Goal: Transaction & Acquisition: Purchase product/service

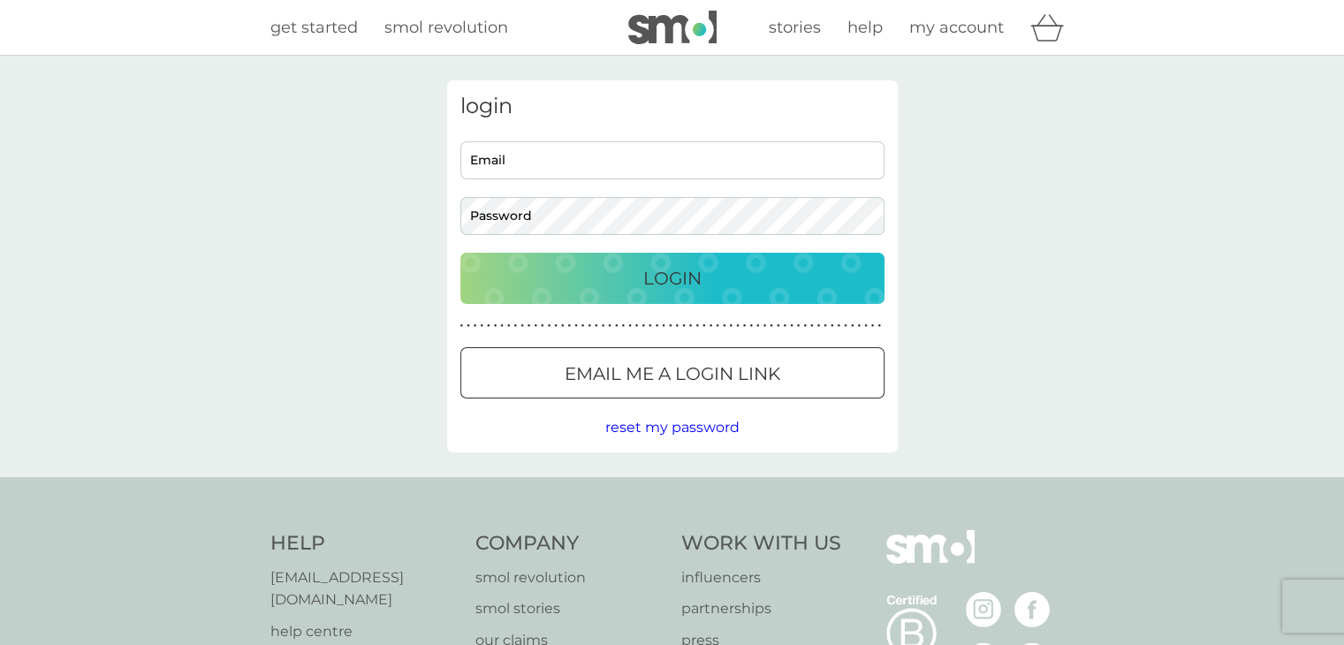
click at [528, 163] on input "Email" at bounding box center [672, 160] width 424 height 38
type input "[PERSON_NAME][EMAIL_ADDRESS][DOMAIN_NAME]"
click at [460, 253] on button "Login" at bounding box center [672, 278] width 424 height 51
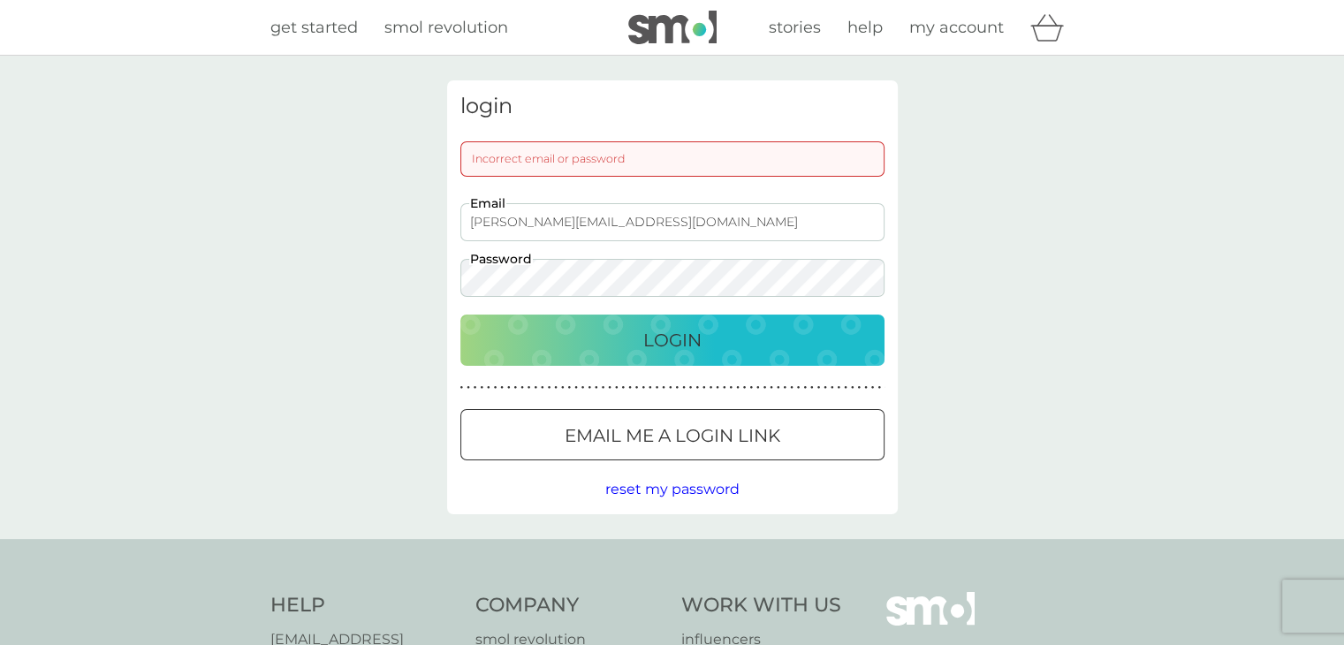
click at [460, 314] on button "Login" at bounding box center [672, 339] width 424 height 51
click at [689, 346] on p "Login" at bounding box center [672, 340] width 58 height 28
click at [318, 295] on div "login Incorrect email or password stefaneason@hotmail.com Email Password Login …" at bounding box center [672, 297] width 1344 height 483
click at [460, 314] on button "Login" at bounding box center [672, 339] width 424 height 51
click at [402, 286] on div "login Incorrect email or password stefaneason@hotmail.com Email Password Login …" at bounding box center [672, 297] width 1344 height 483
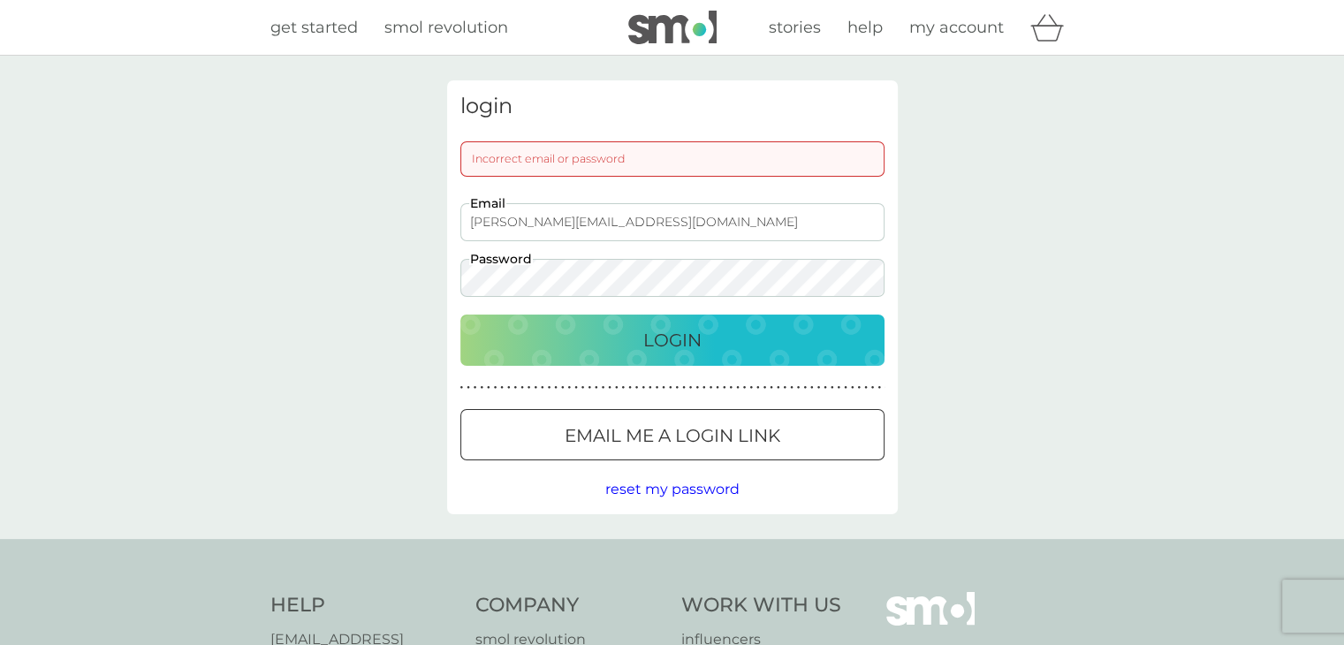
click at [460, 314] on button "Login" at bounding box center [672, 339] width 424 height 51
click at [399, 286] on div "login Incorrect email or password stefaneason@hotmail.com Email Password Login …" at bounding box center [672, 297] width 1344 height 483
click at [661, 446] on p "Email me a login link" at bounding box center [672, 435] width 216 height 28
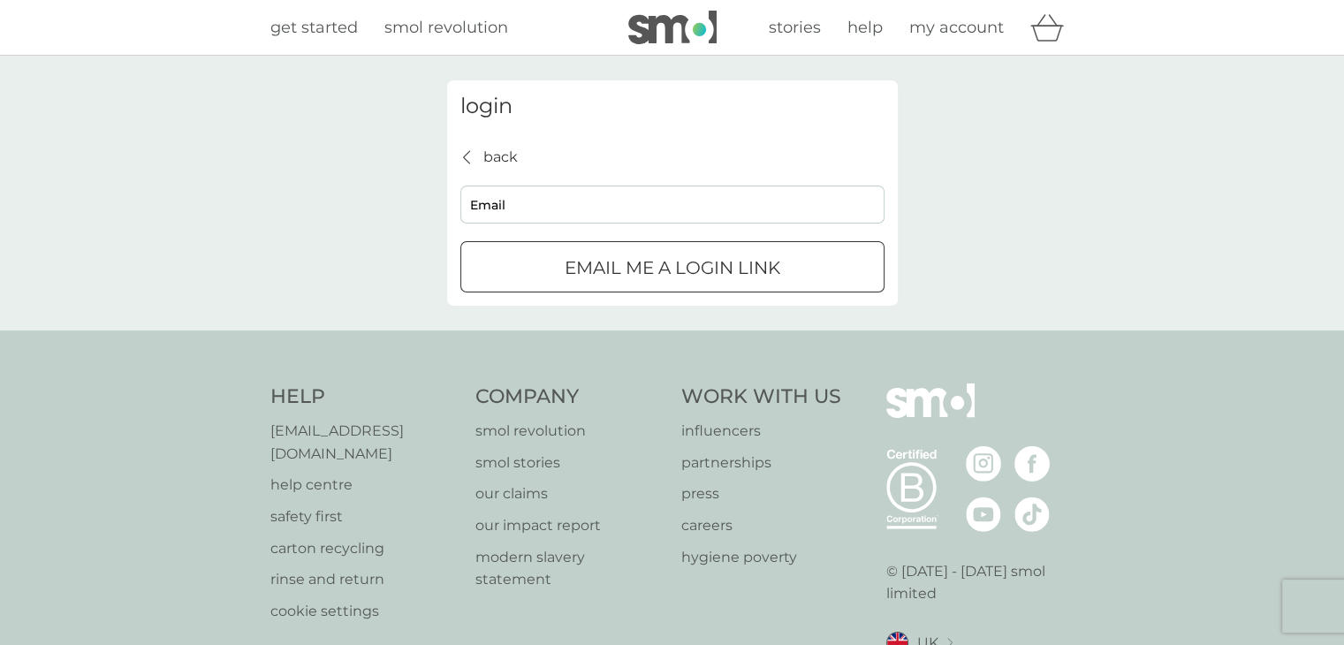
click at [567, 206] on input "Email" at bounding box center [672, 205] width 424 height 38
type input "stefaneason@hotmail.com"
click at [631, 273] on p "Email me a login link" at bounding box center [672, 268] width 216 height 28
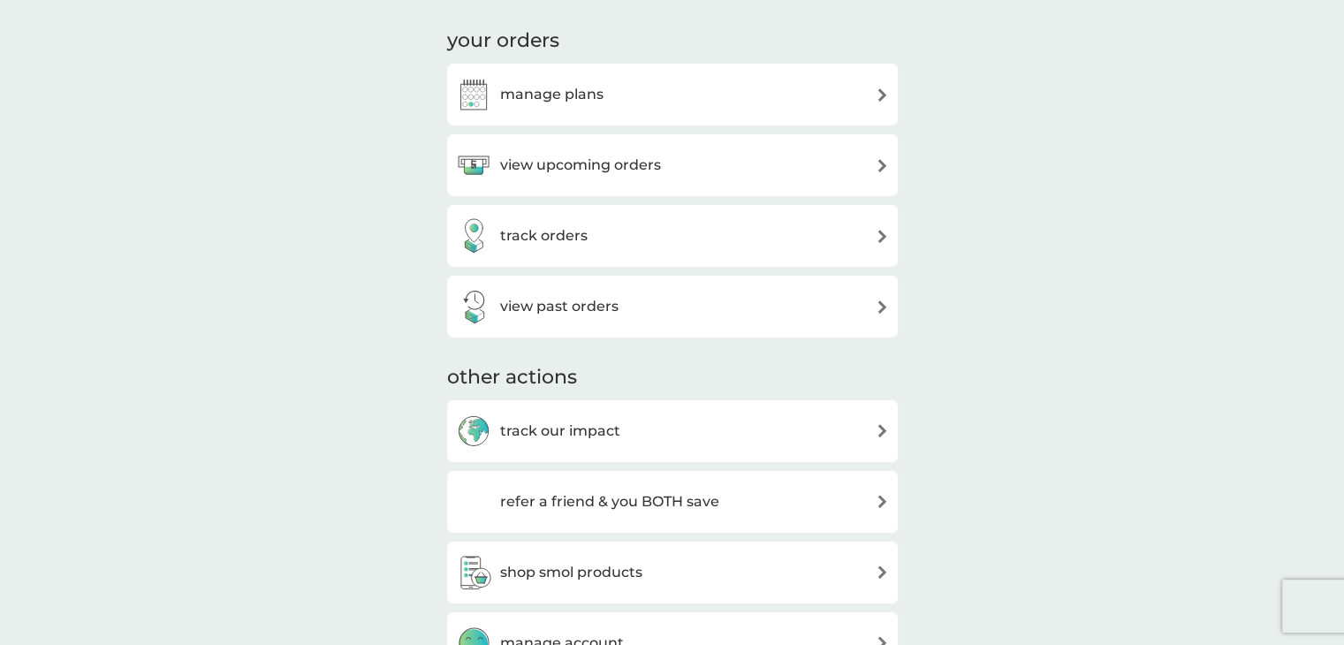
scroll to position [88, 0]
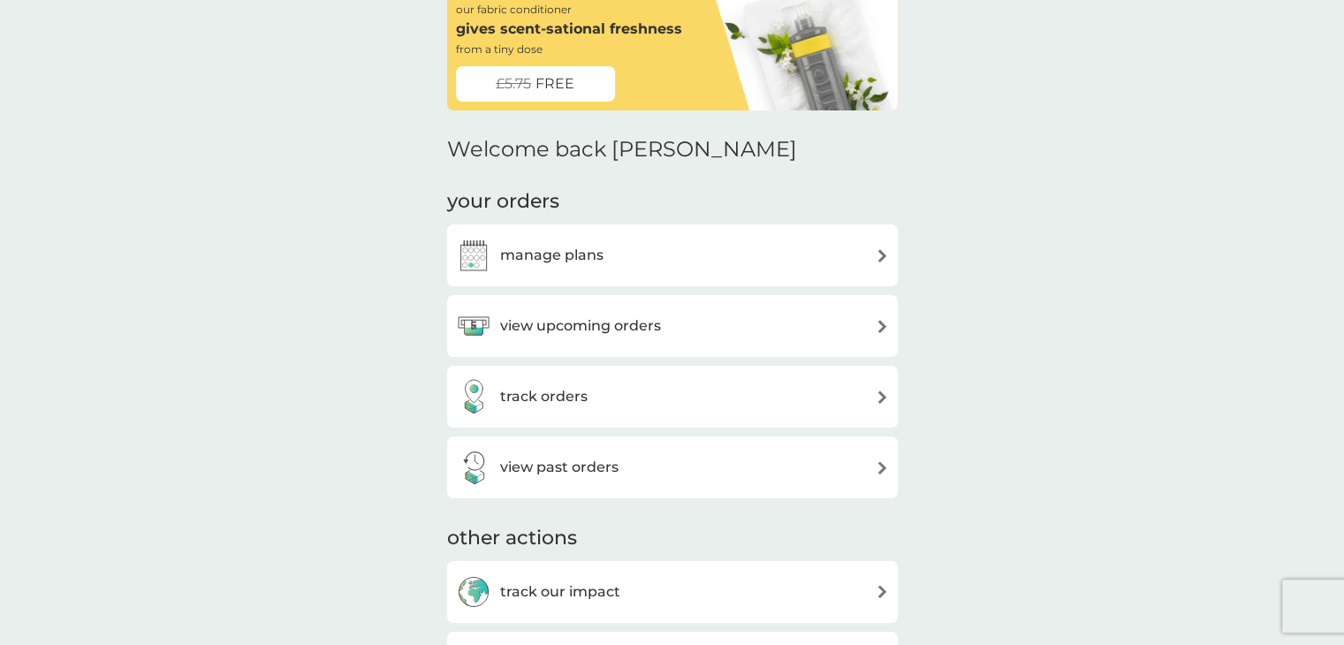
click at [614, 257] on div "manage plans" at bounding box center [672, 255] width 433 height 35
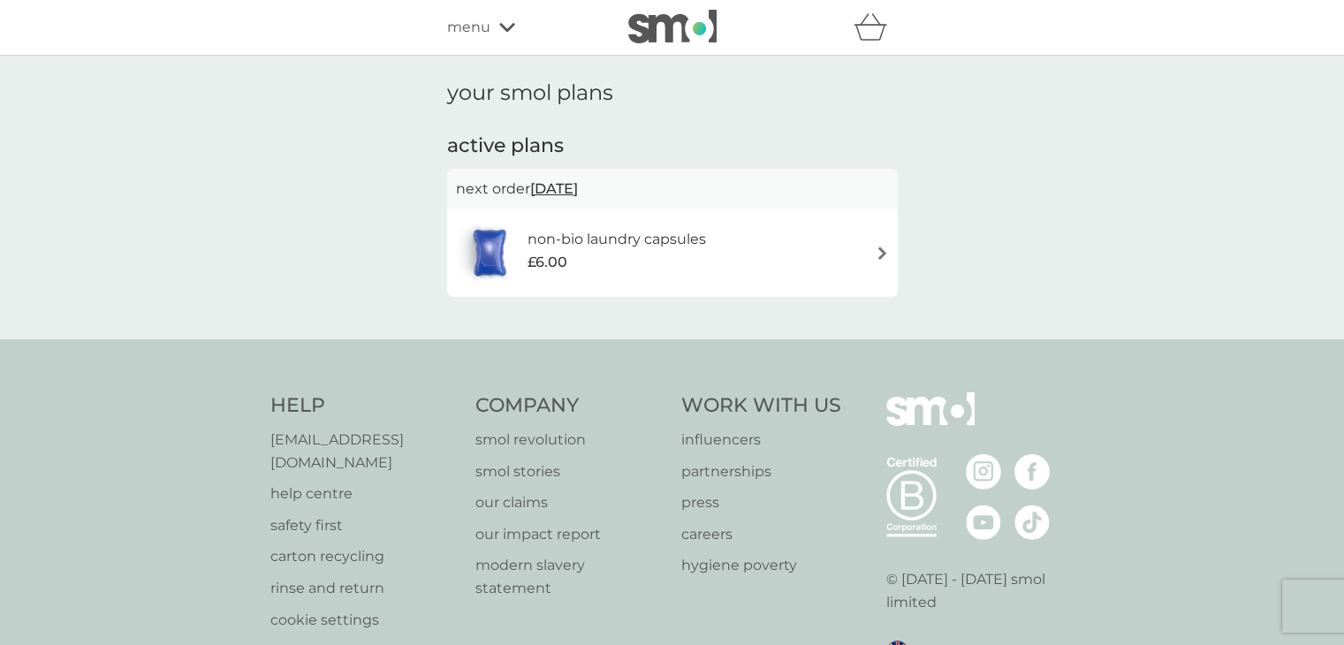
click at [720, 277] on div "non-bio laundry capsules £6.00" at bounding box center [625, 252] width 196 height 49
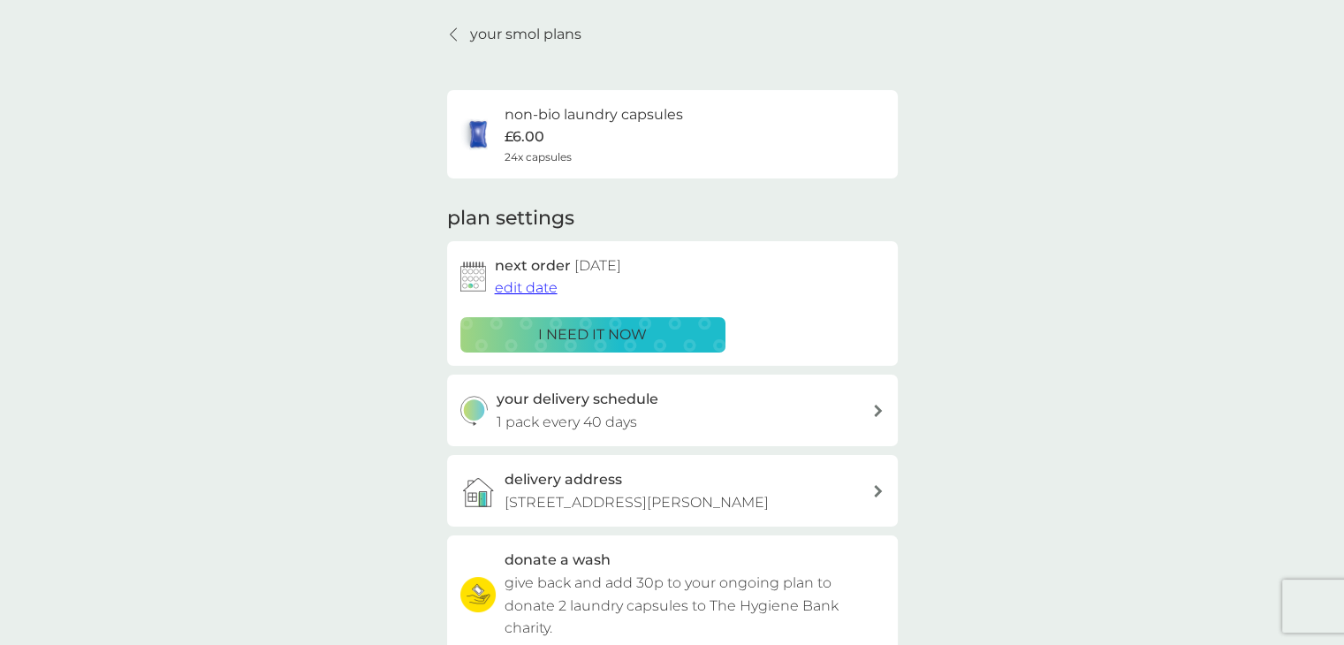
scroll to position [88, 0]
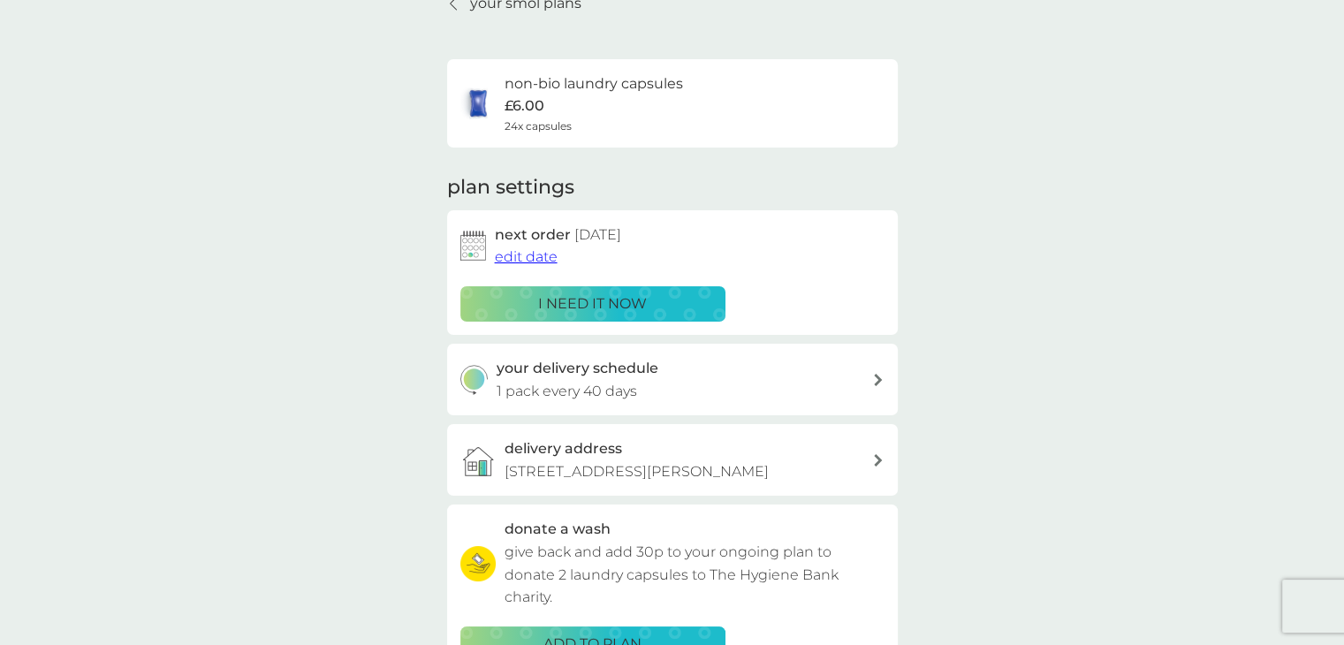
click at [755, 469] on p "Flat 4 Barrington Court, 29 Jeffreys Road, London, SW4 6QU" at bounding box center [636, 471] width 264 height 23
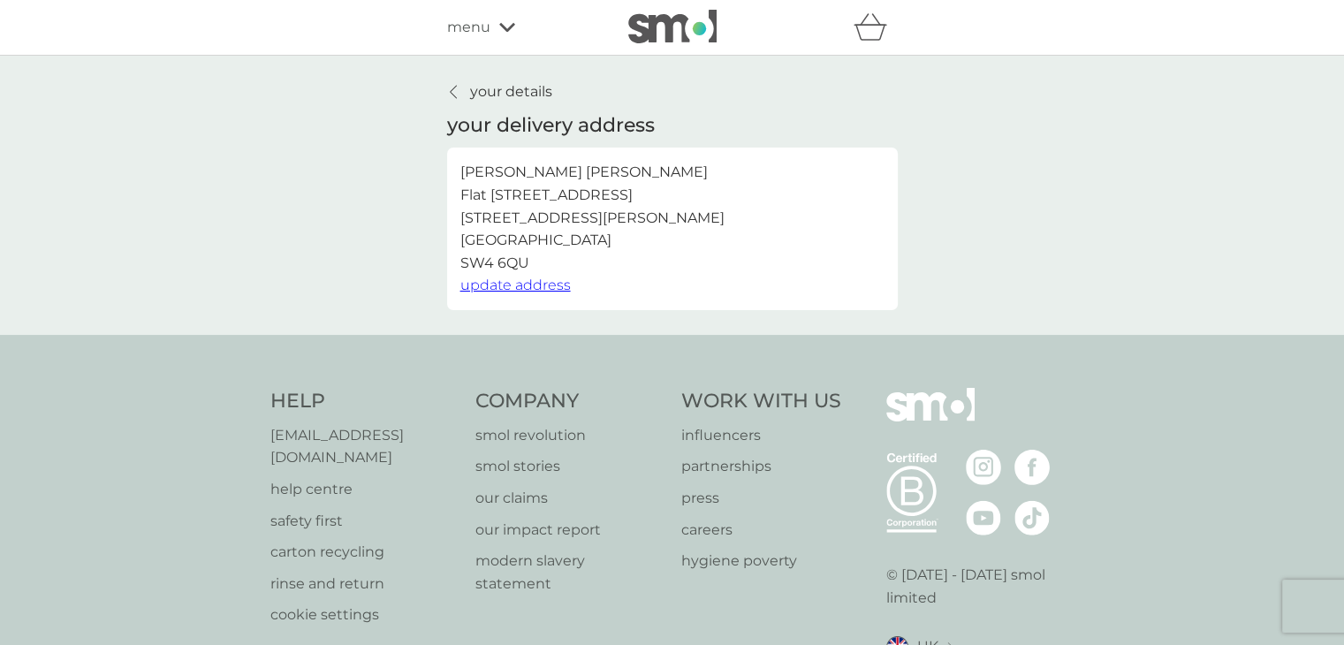
click at [530, 291] on span "update address" at bounding box center [515, 285] width 110 height 17
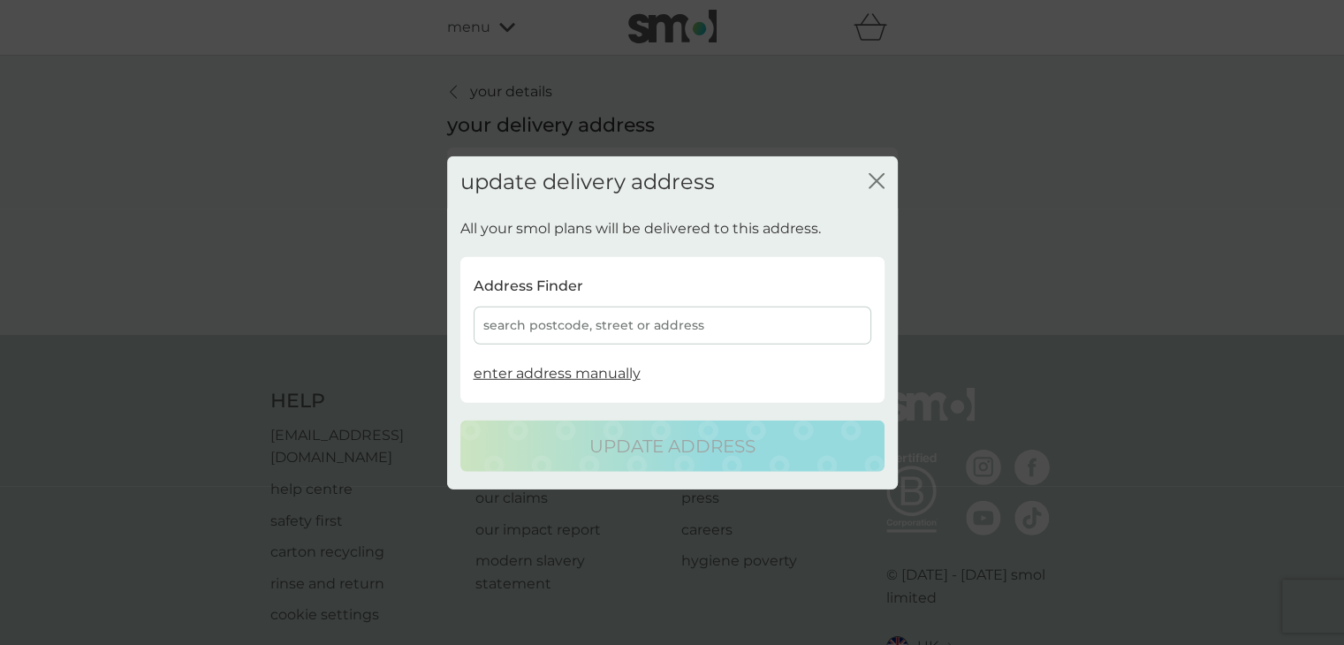
click at [640, 324] on div "search postcode, street or address" at bounding box center [673, 326] width 398 height 38
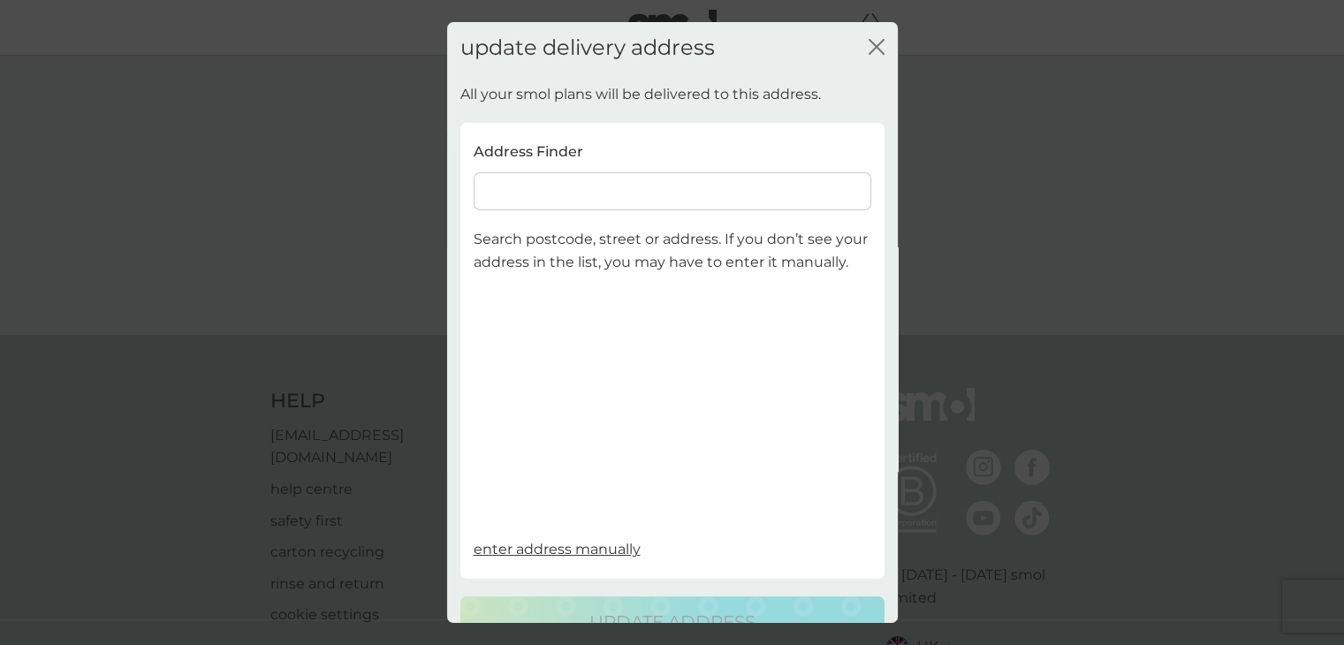
click at [565, 194] on input at bounding box center [673, 191] width 398 height 38
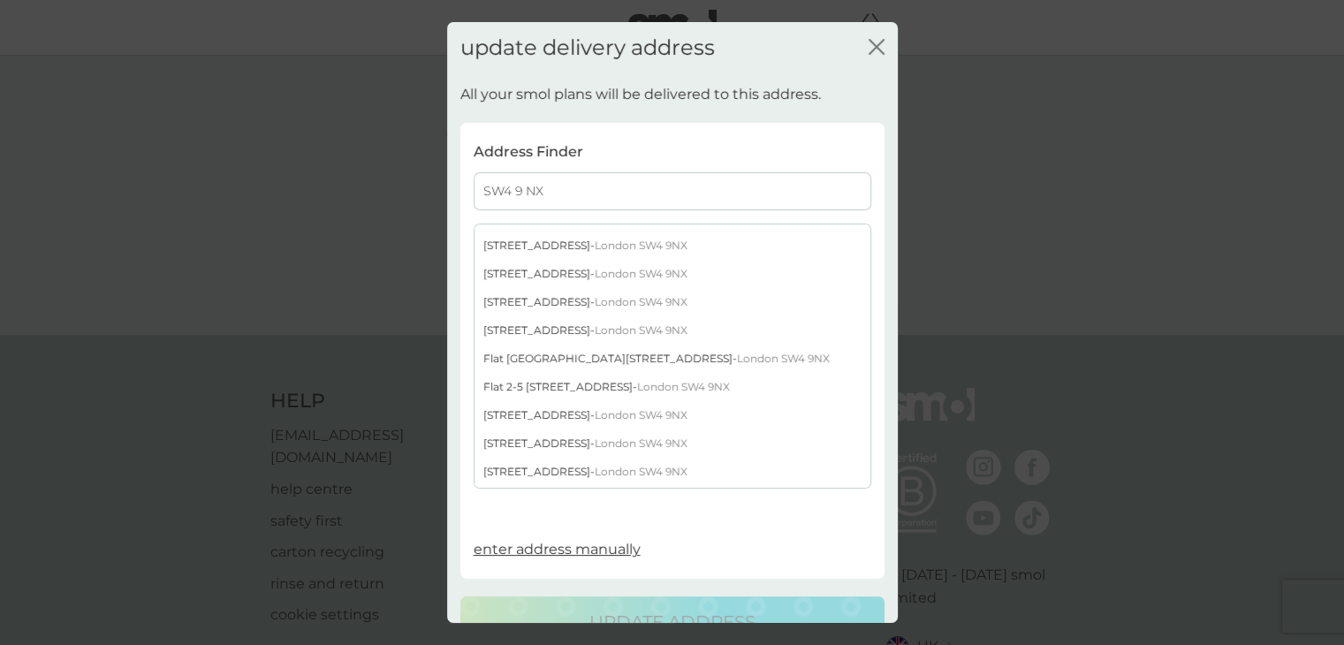
scroll to position [584, 0]
type input "SW4 9 NX"
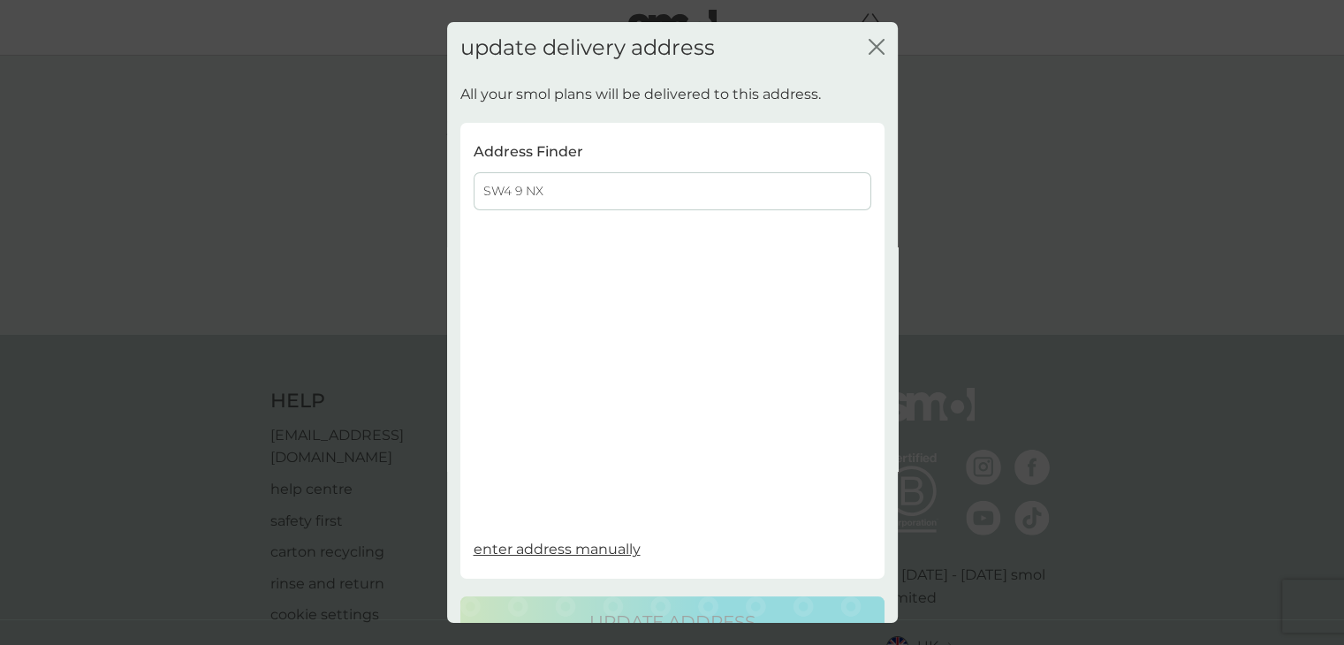
click at [604, 557] on span "enter address manually" at bounding box center [557, 549] width 167 height 17
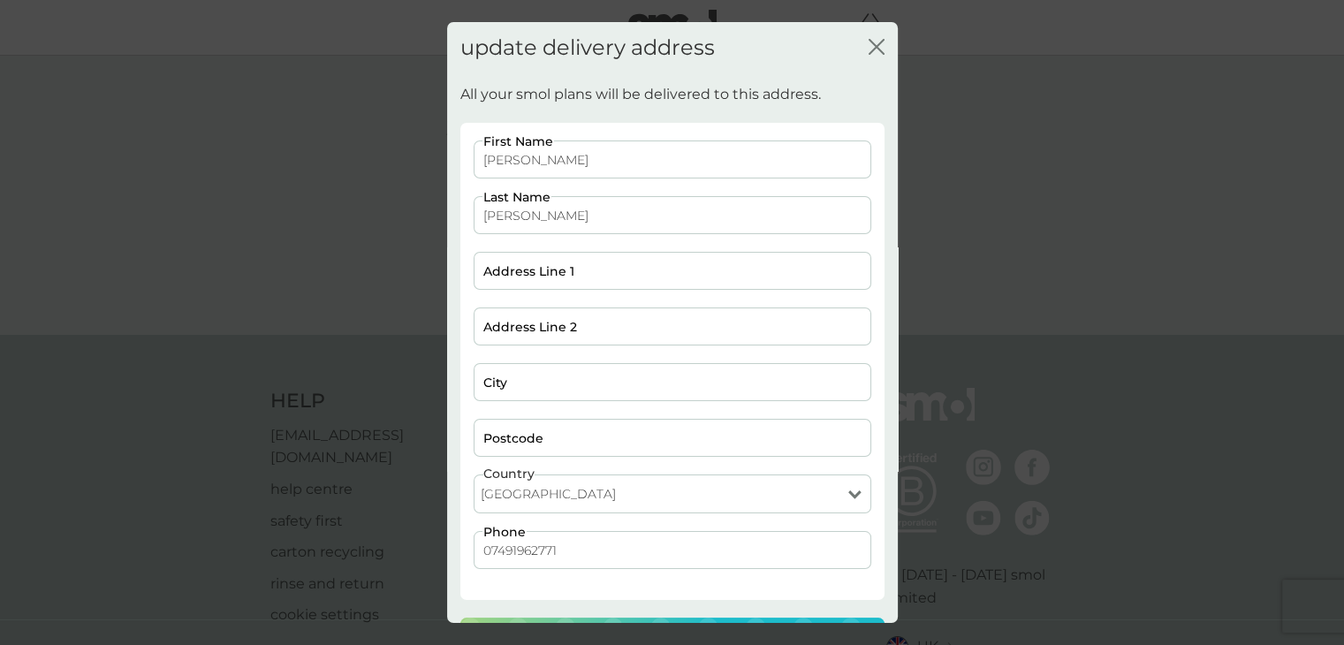
click at [586, 274] on input "Address Line 1" at bounding box center [673, 271] width 398 height 38
type input "85C Park Hill"
type input "London"
type input "SW4 9NX"
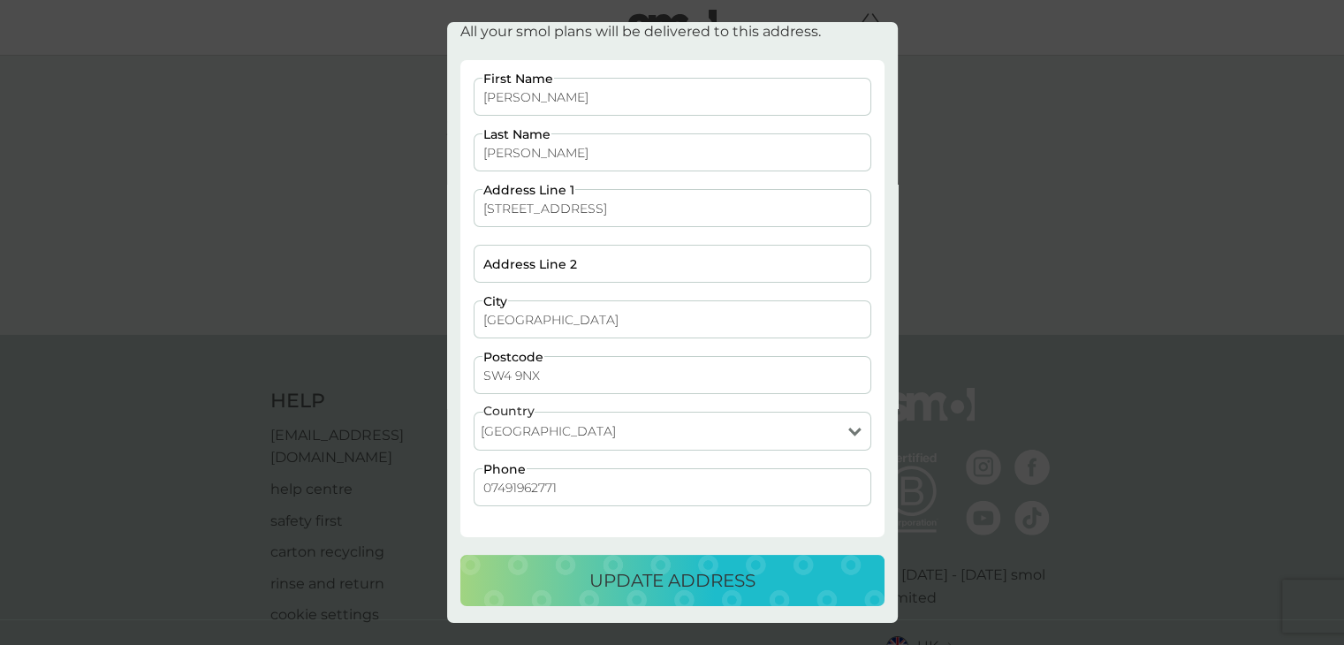
click at [712, 559] on button "update address" at bounding box center [672, 580] width 424 height 51
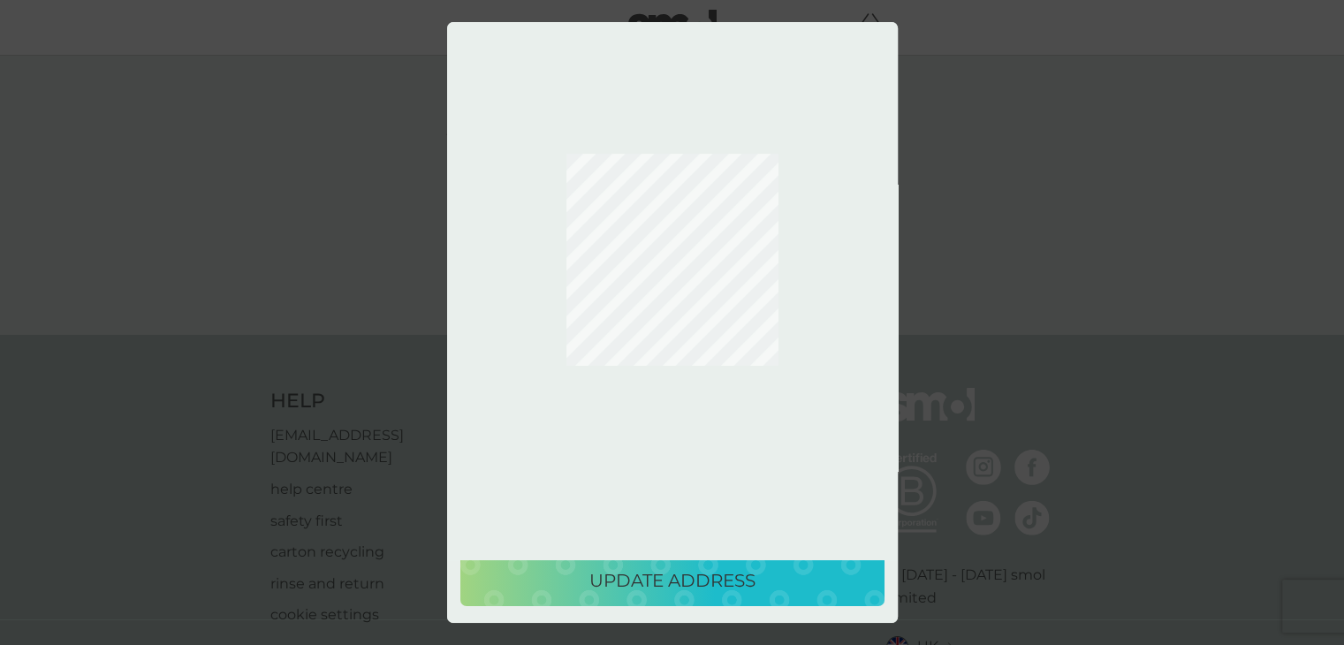
scroll to position [0, 0]
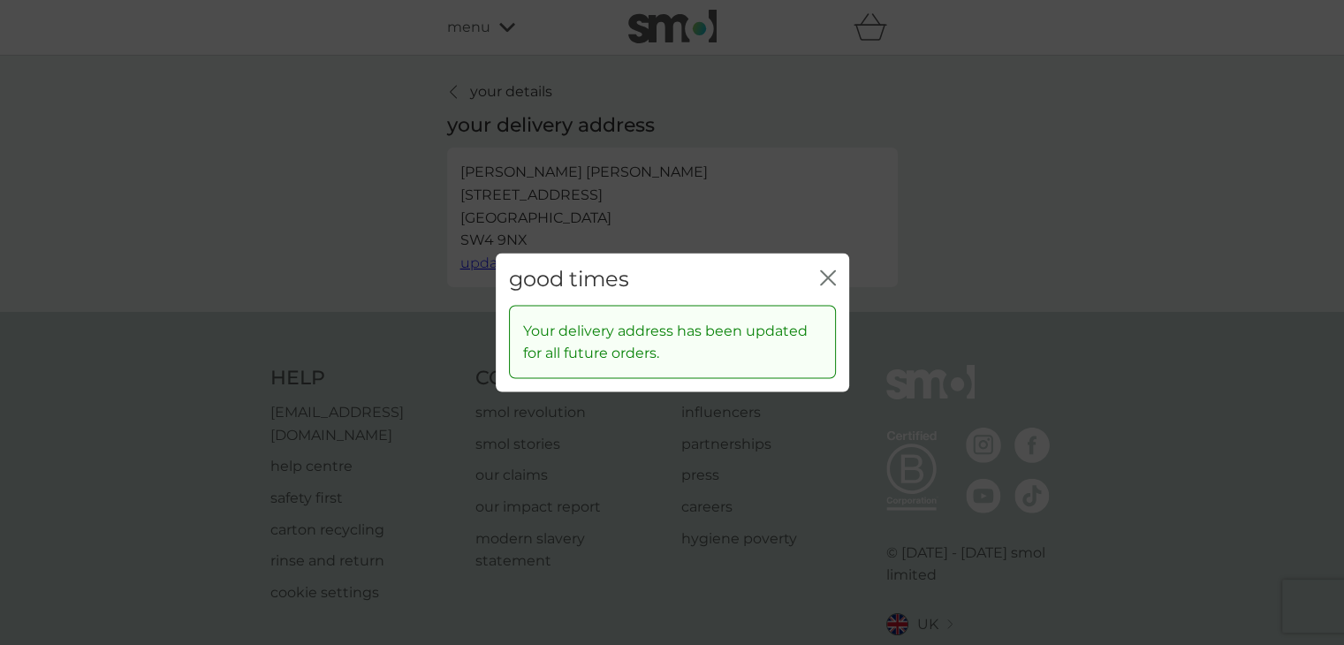
click at [822, 278] on icon "close" at bounding box center [828, 278] width 16 height 16
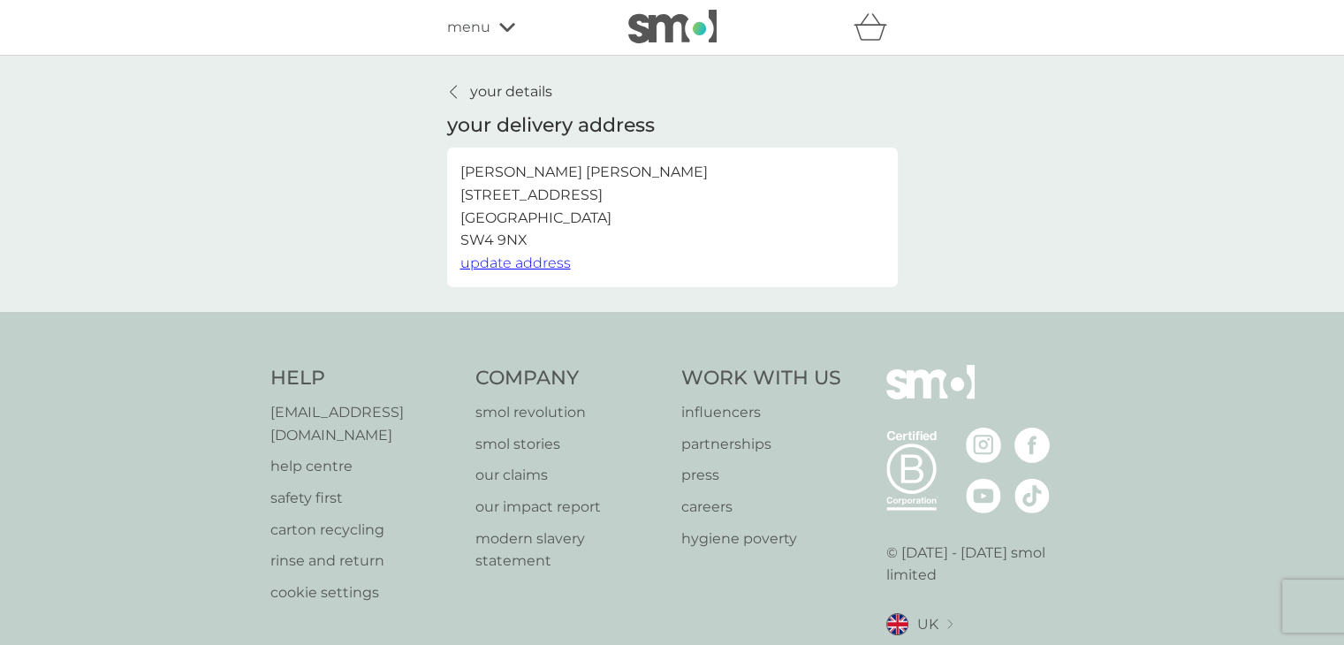
click at [532, 100] on p "your details" at bounding box center [511, 91] width 82 height 23
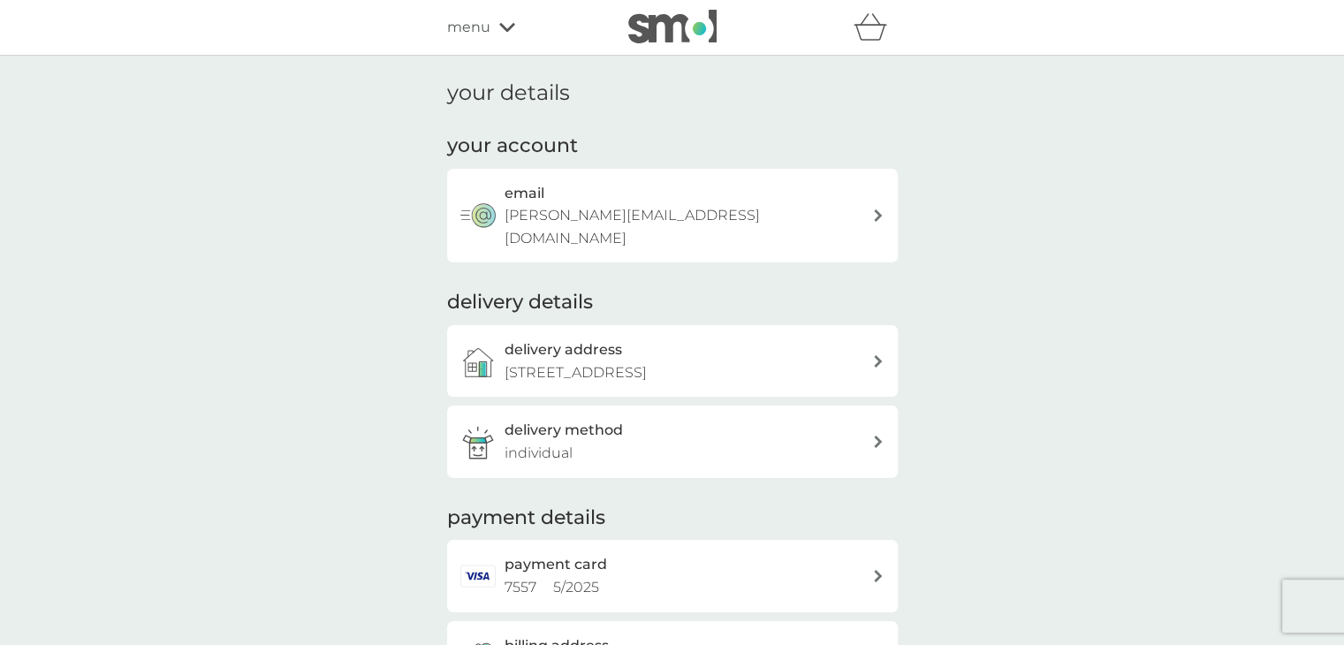
click at [491, 34] on div "menu" at bounding box center [522, 27] width 150 height 23
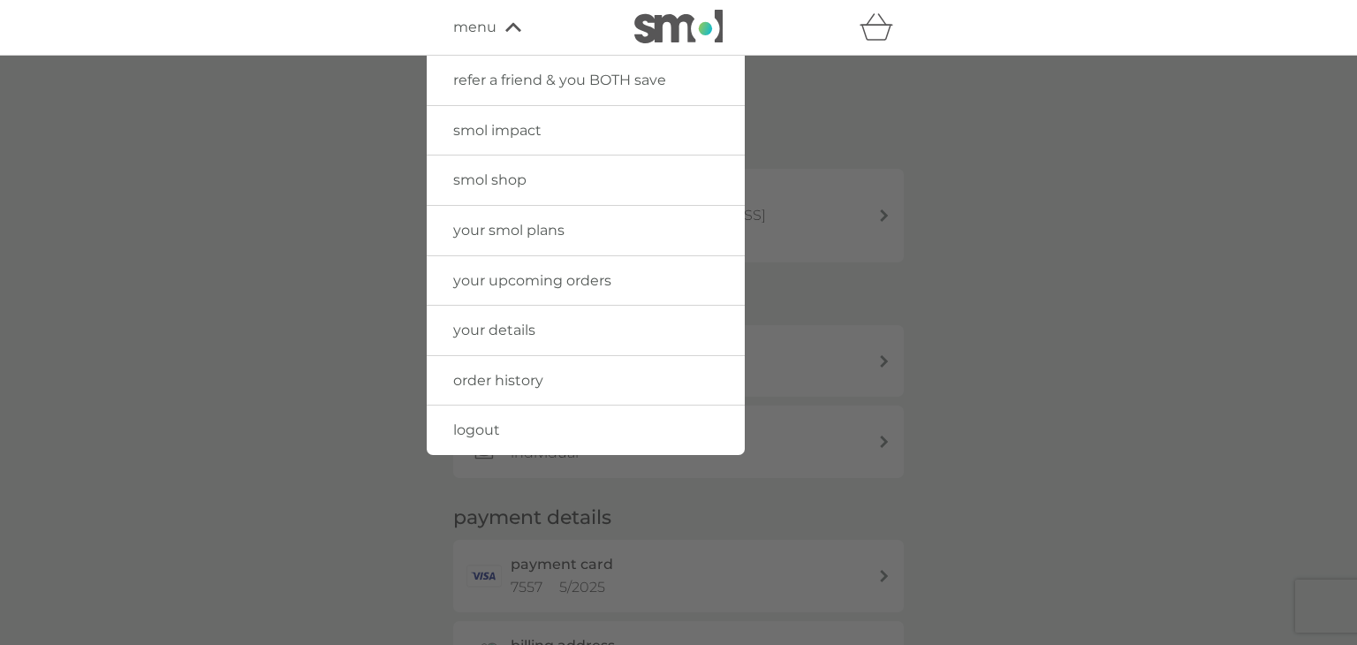
click at [919, 125] on div at bounding box center [678, 378] width 1357 height 645
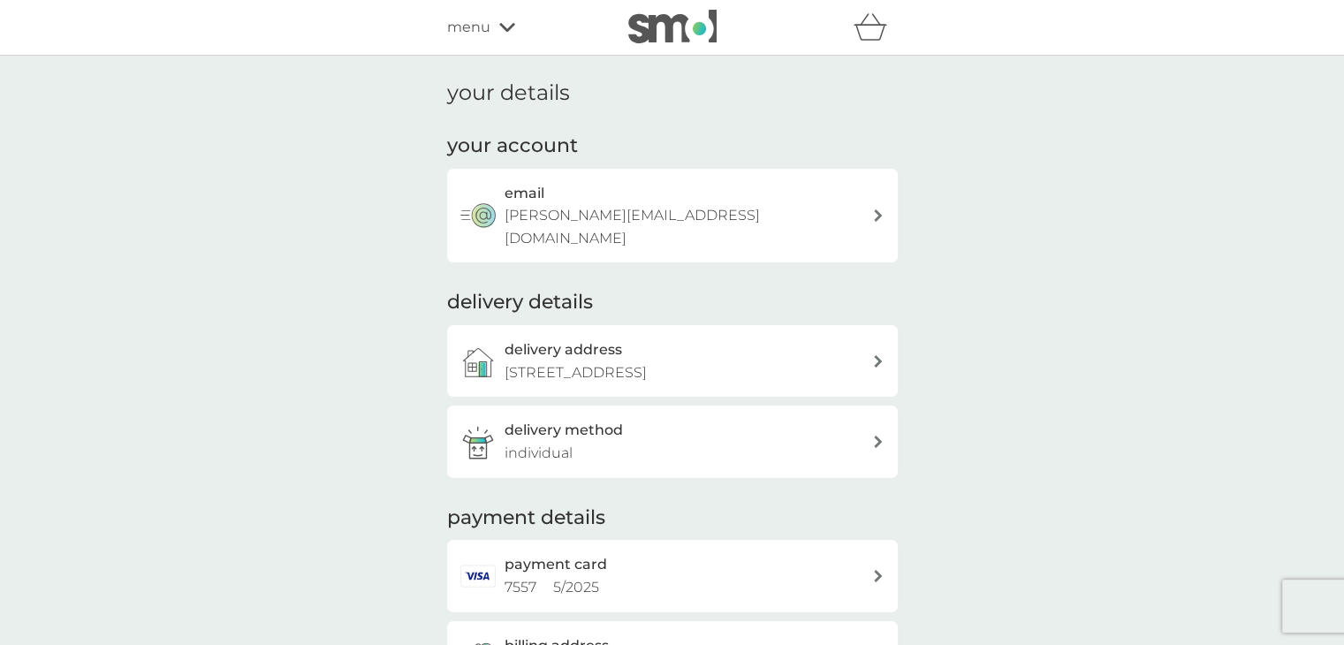
click at [573, 434] on div "delivery method individual" at bounding box center [687, 441] width 367 height 45
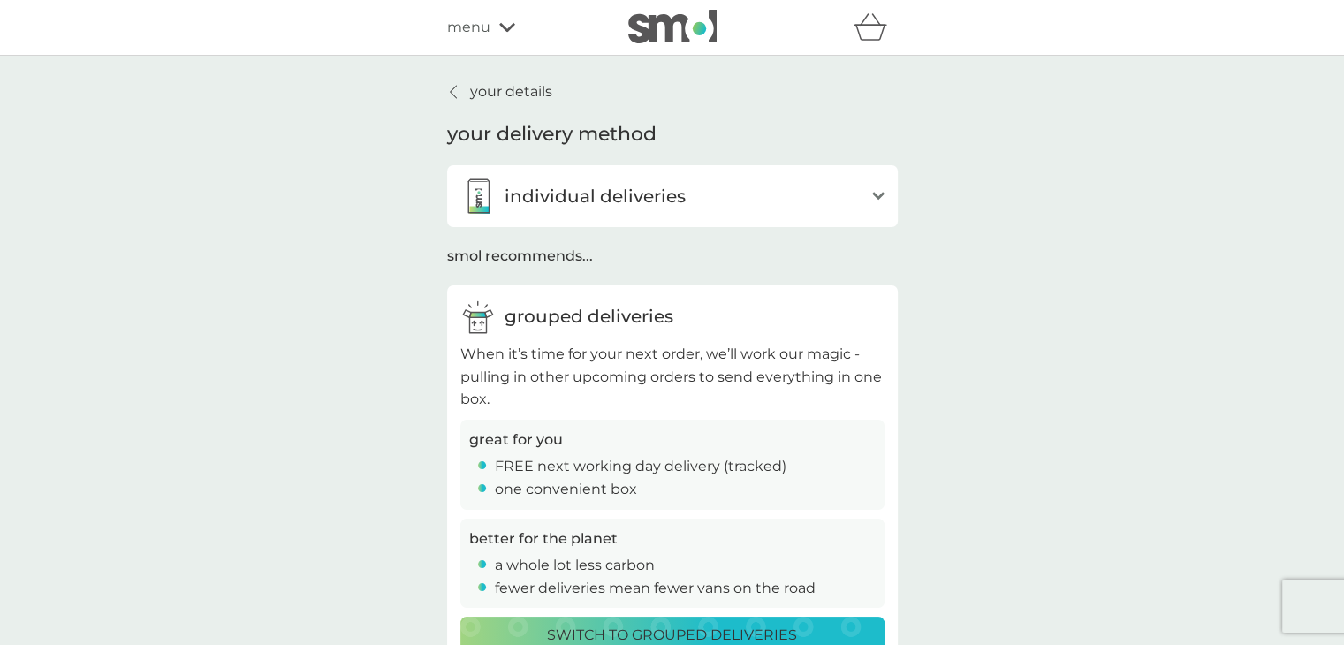
click at [527, 101] on p "your details" at bounding box center [511, 91] width 82 height 23
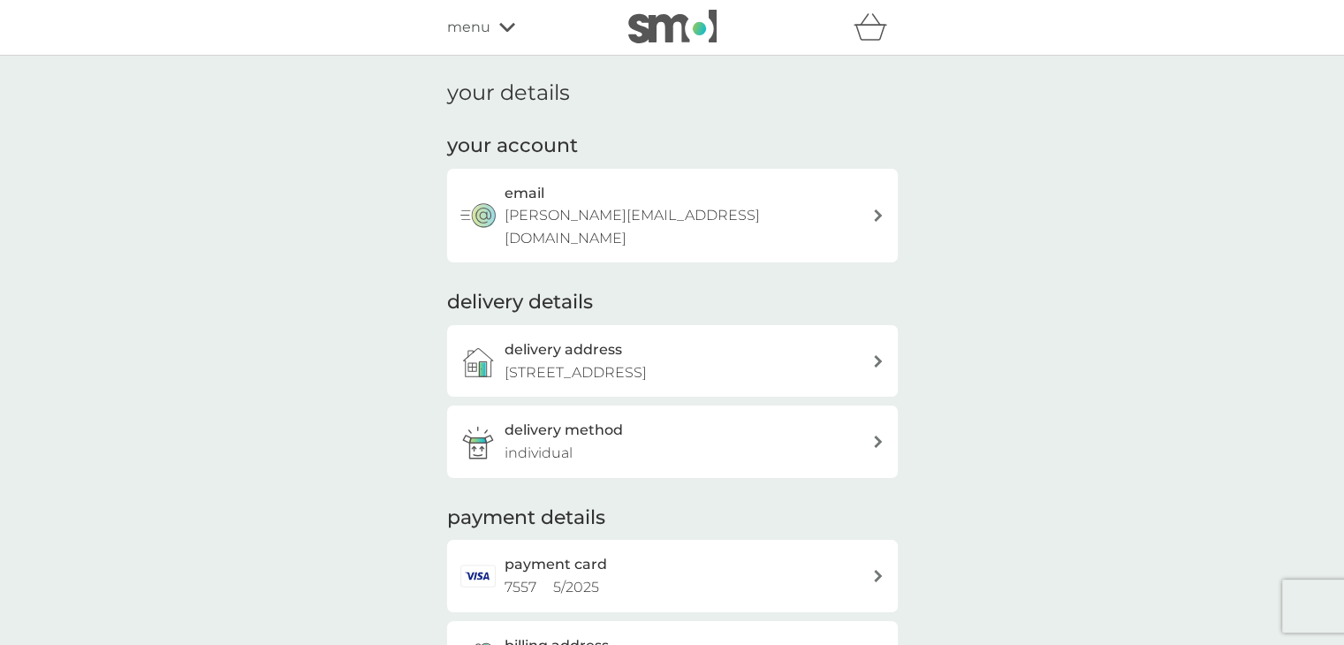
click at [675, 43] on img at bounding box center [672, 27] width 88 height 34
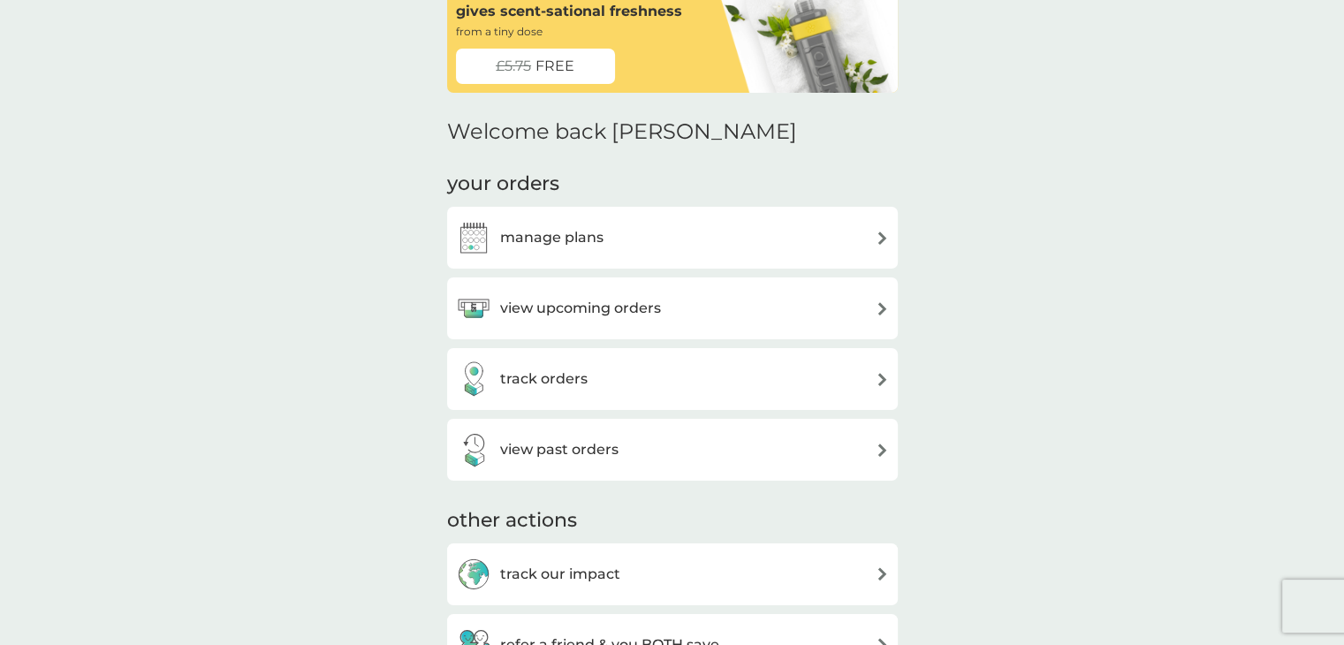
scroll to position [177, 0]
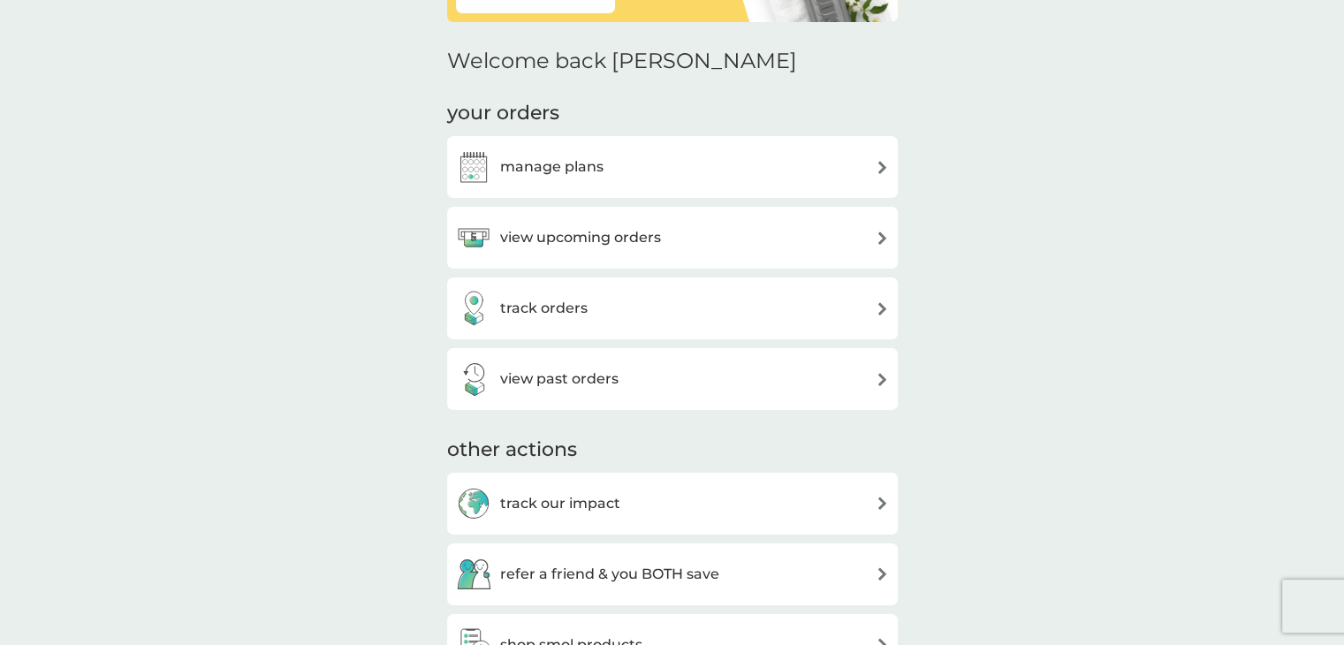
click at [633, 239] on h3 "view upcoming orders" at bounding box center [580, 237] width 161 height 23
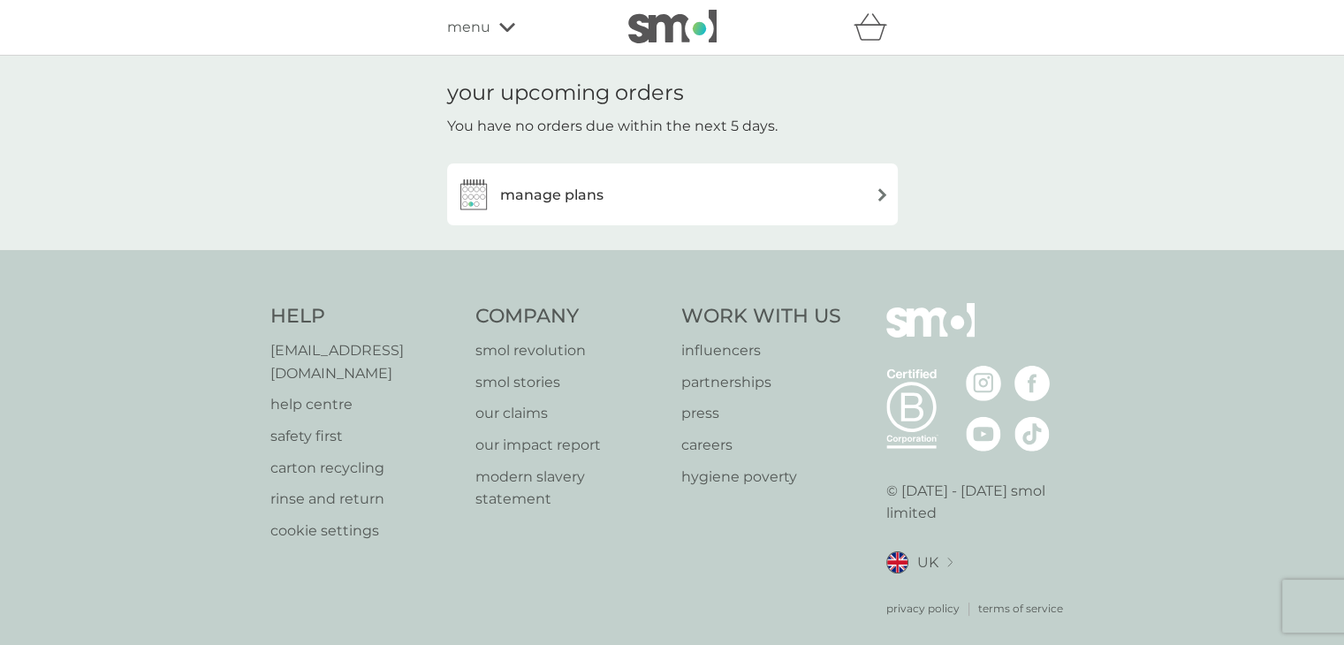
click at [717, 205] on div "manage plans" at bounding box center [672, 194] width 433 height 35
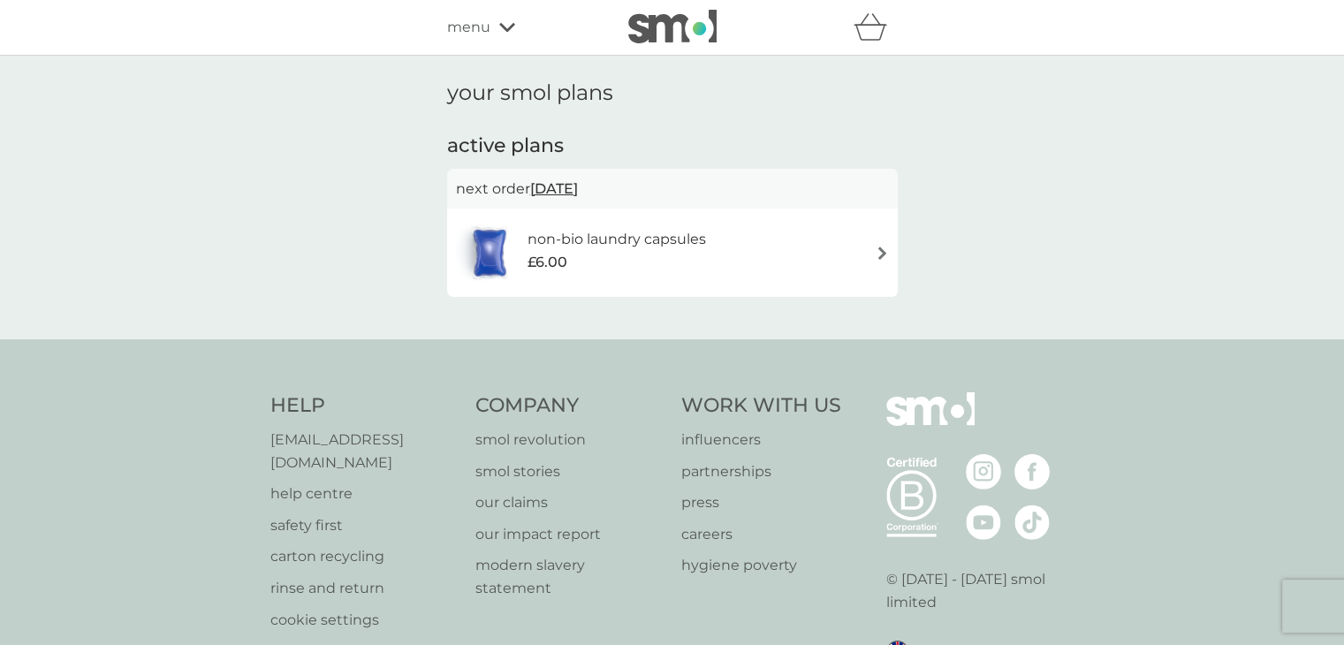
click at [578, 186] on span "21 Sep 2025" at bounding box center [554, 188] width 48 height 34
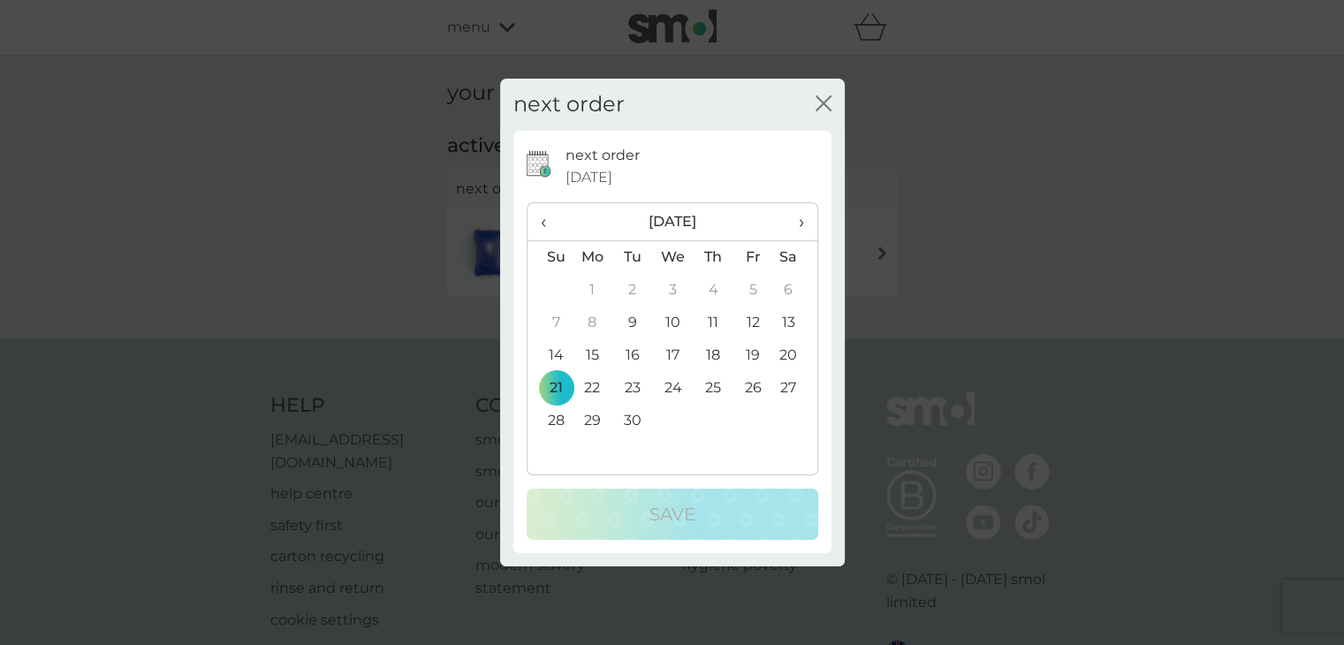
click at [794, 225] on span "›" at bounding box center [794, 221] width 18 height 37
click at [672, 290] on td "1" at bounding box center [672, 290] width 41 height 33
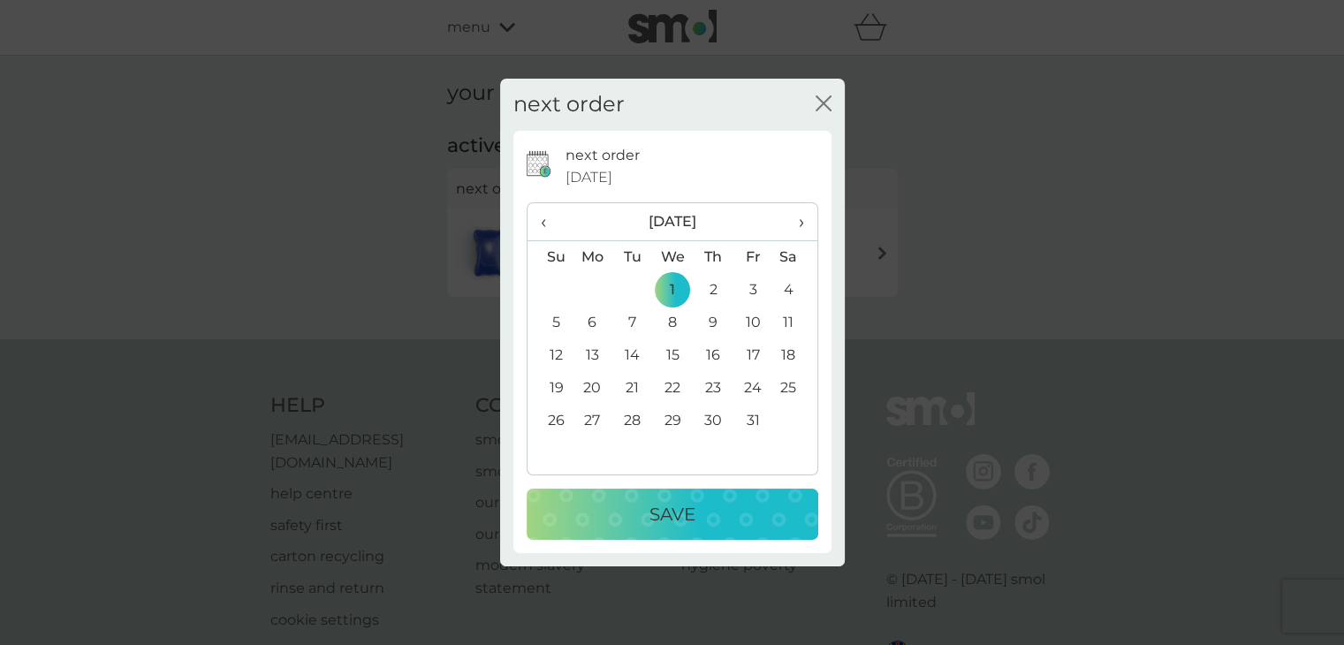
click at [742, 507] on div "Save" at bounding box center [672, 514] width 256 height 28
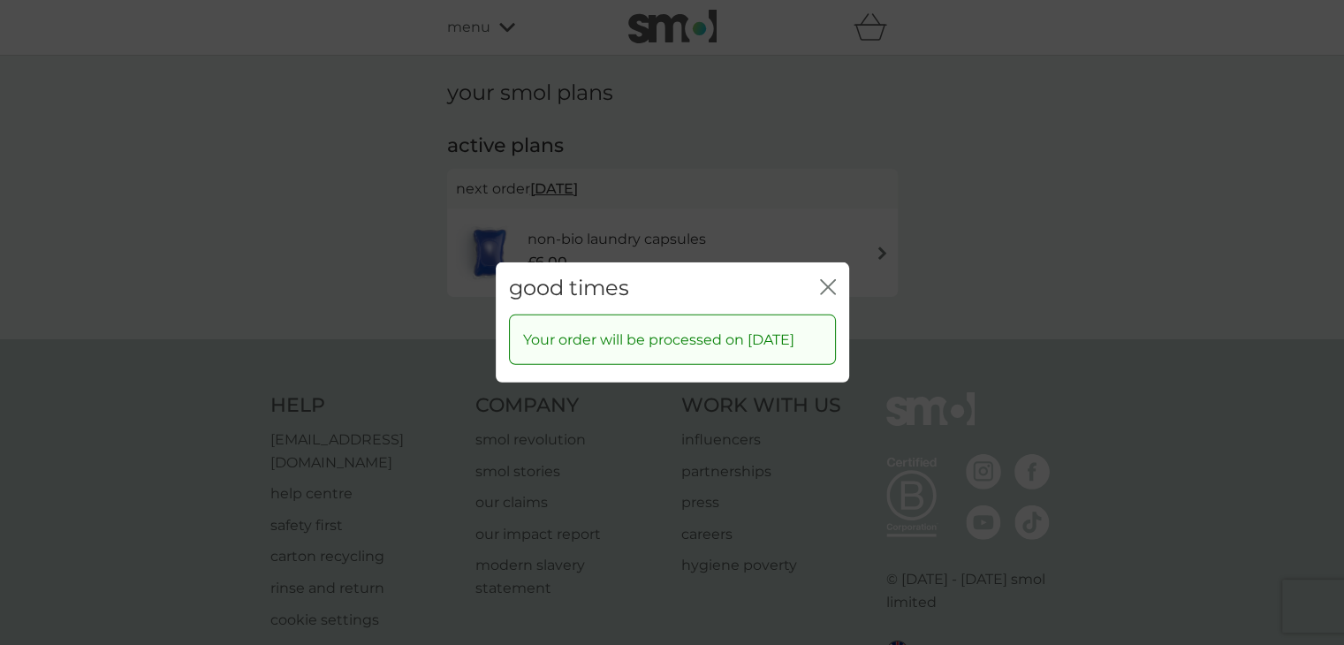
click at [830, 280] on icon "close" at bounding box center [828, 287] width 16 height 16
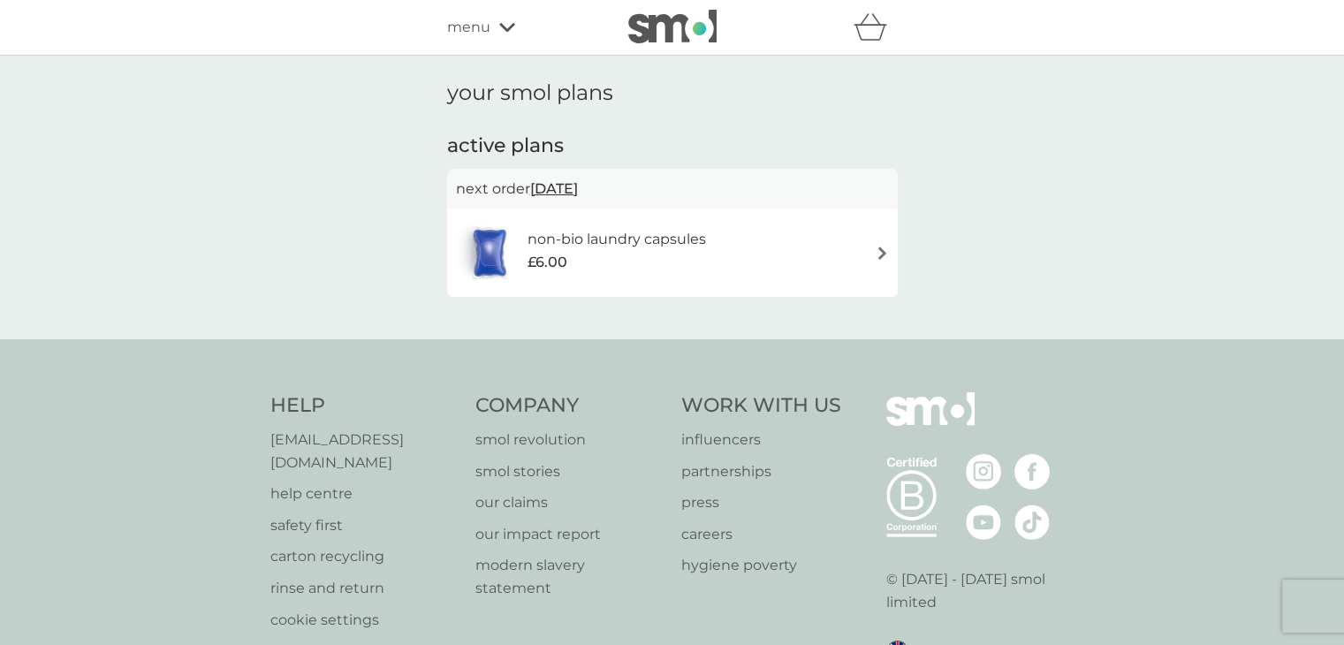
click at [488, 33] on span "menu" at bounding box center [468, 27] width 43 height 23
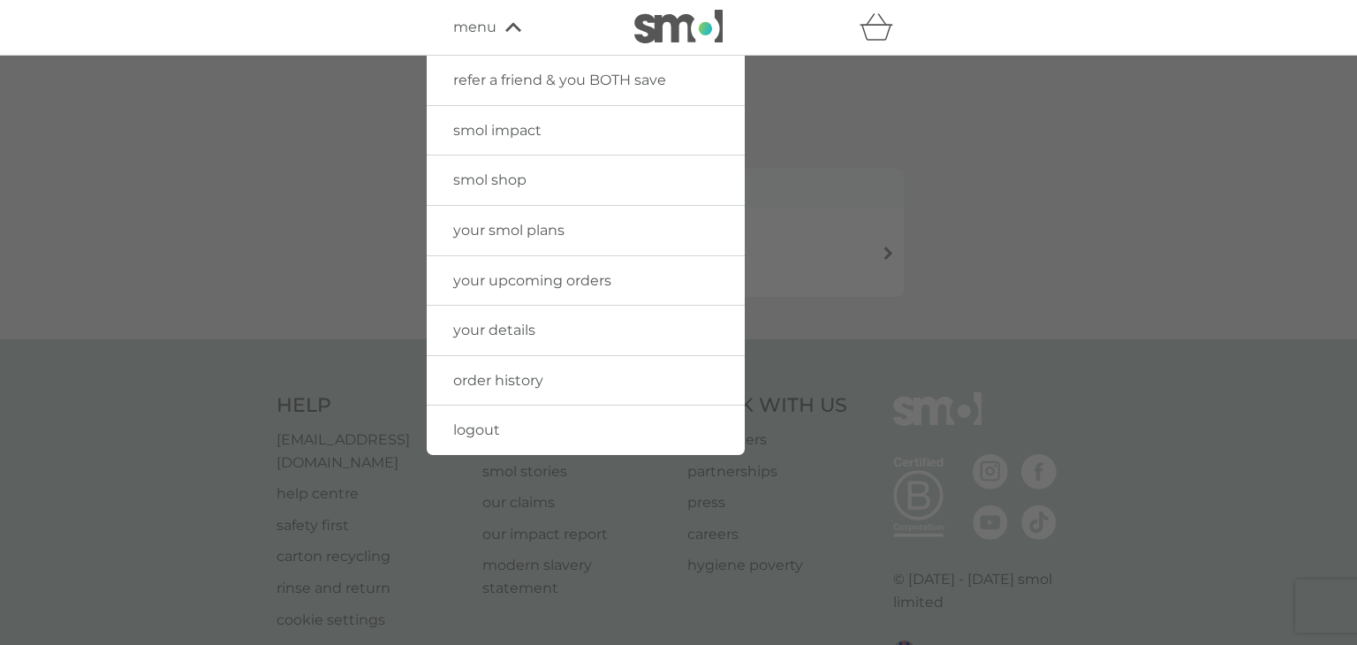
click at [934, 183] on div at bounding box center [678, 378] width 1357 height 645
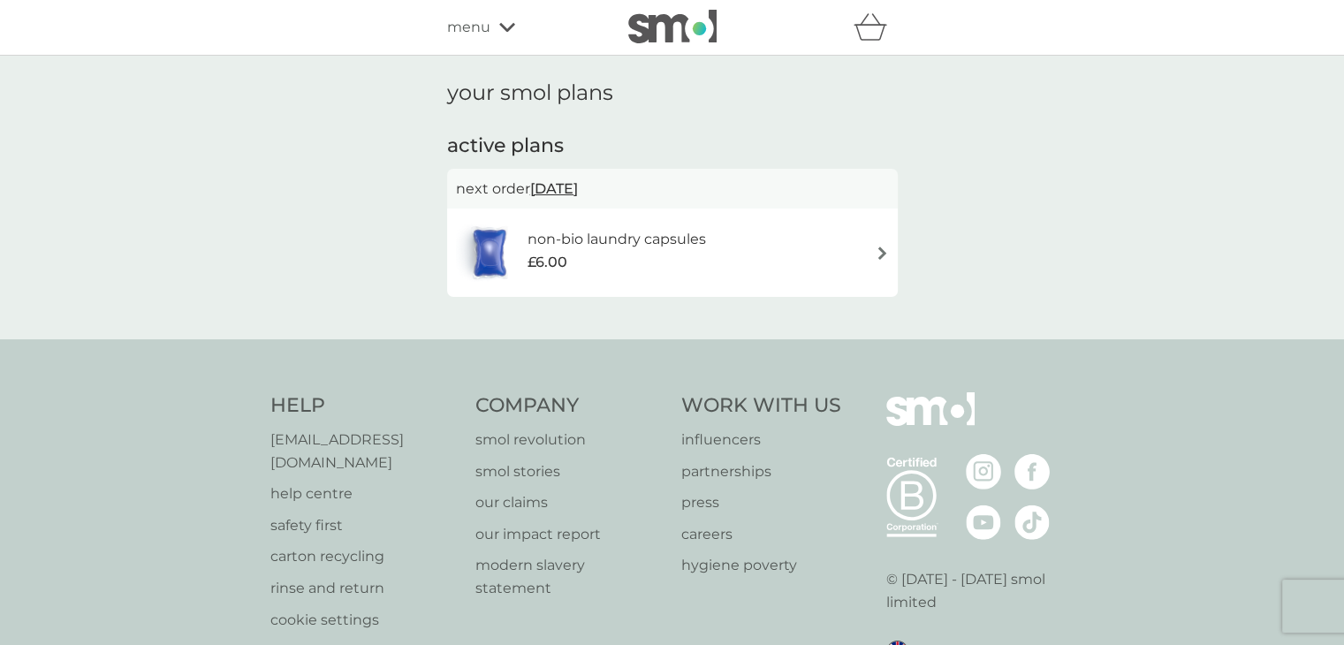
click at [663, 33] on img at bounding box center [672, 27] width 88 height 34
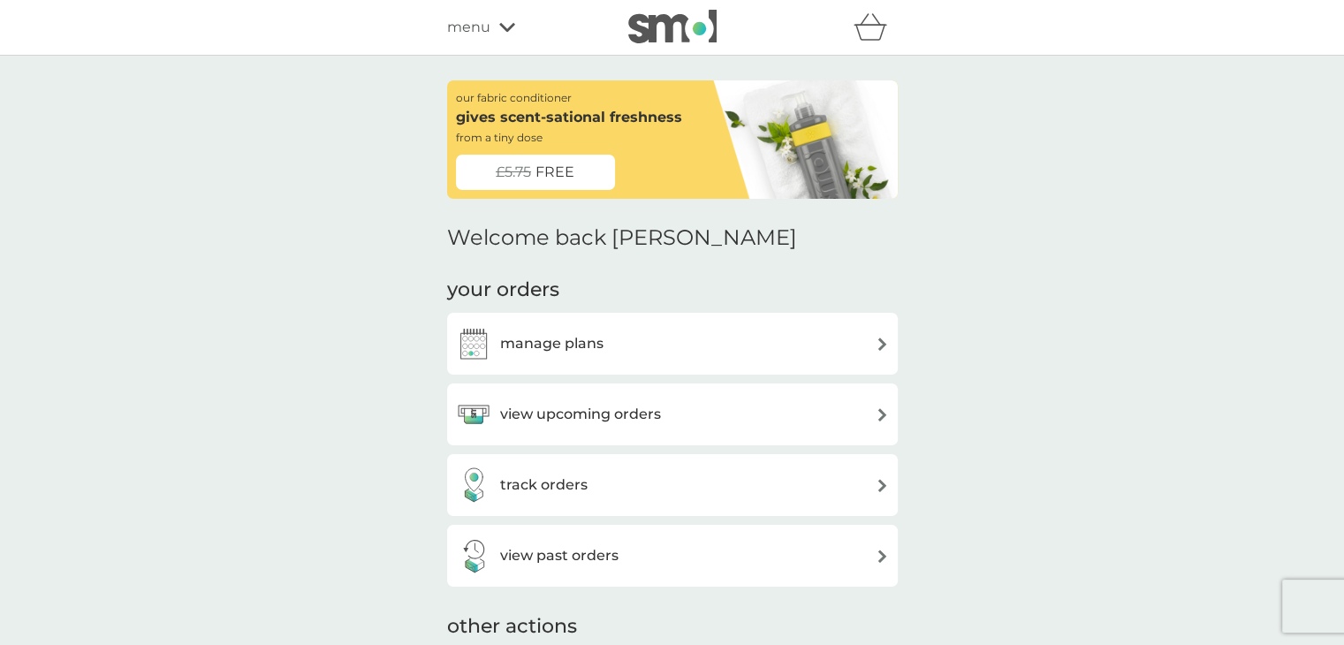
click at [583, 173] on div "£5.75 FREE" at bounding box center [535, 172] width 159 height 35
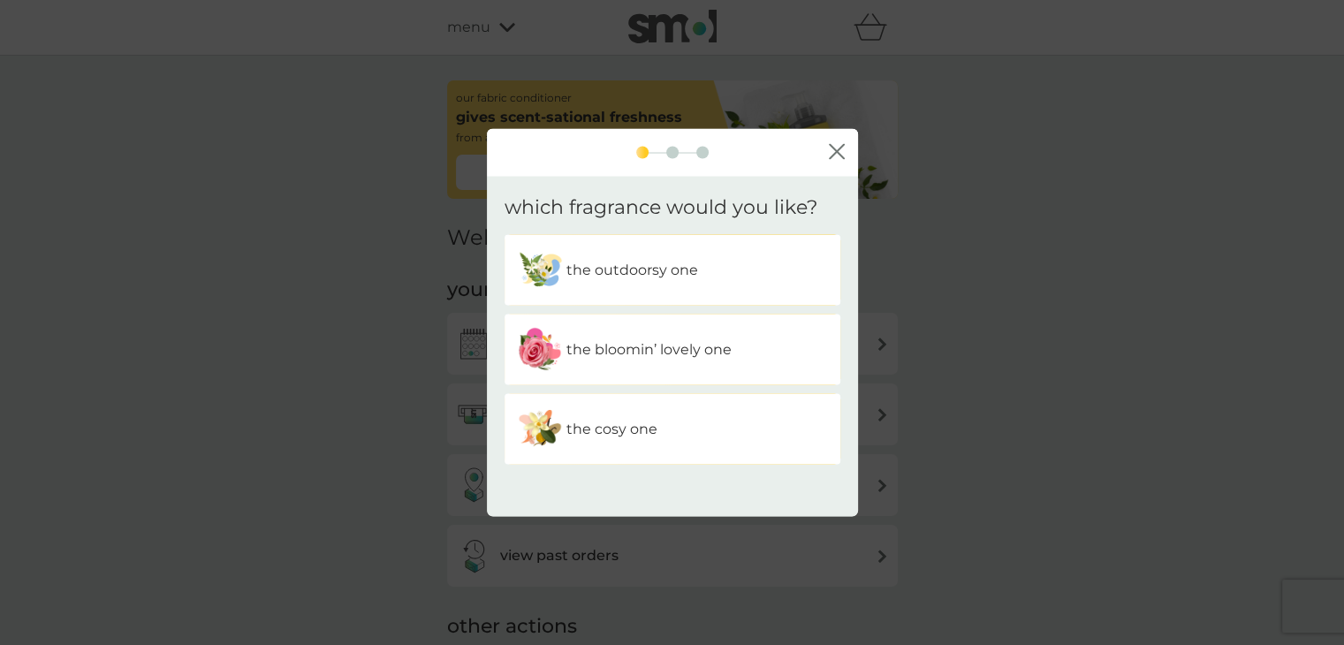
click at [641, 269] on p "the outdoorsy one" at bounding box center [632, 270] width 132 height 23
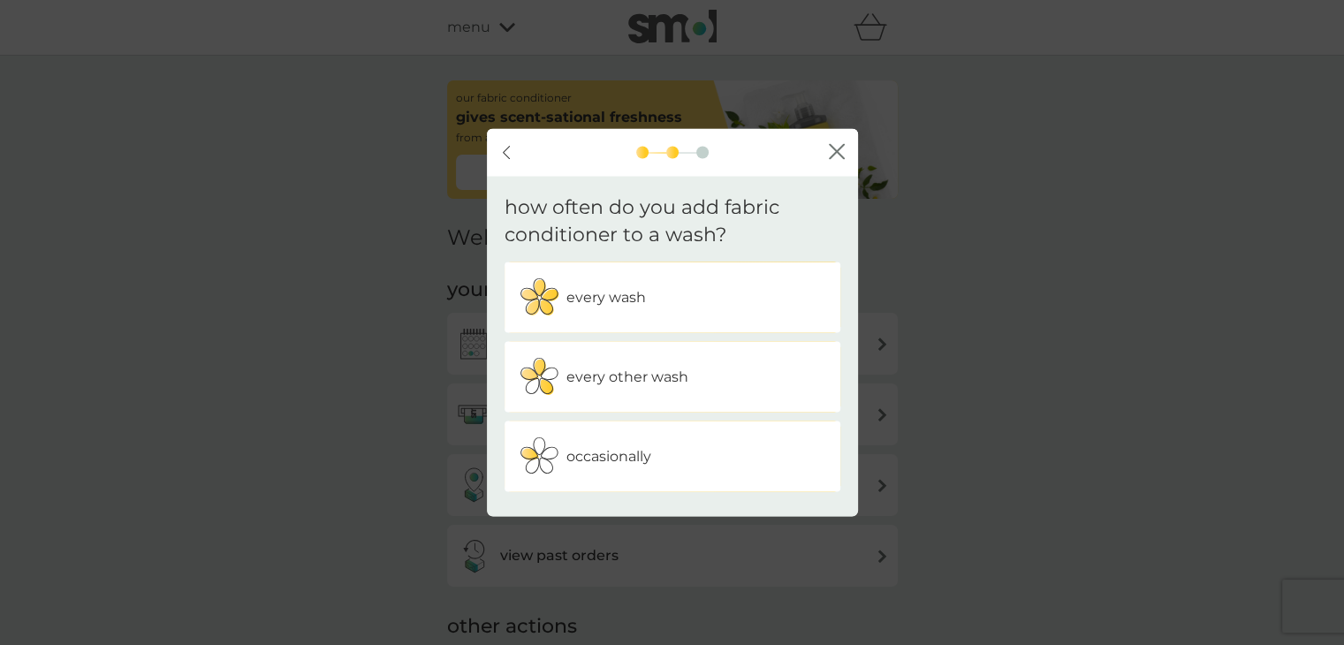
click at [721, 369] on div "every other wash" at bounding box center [672, 376] width 309 height 44
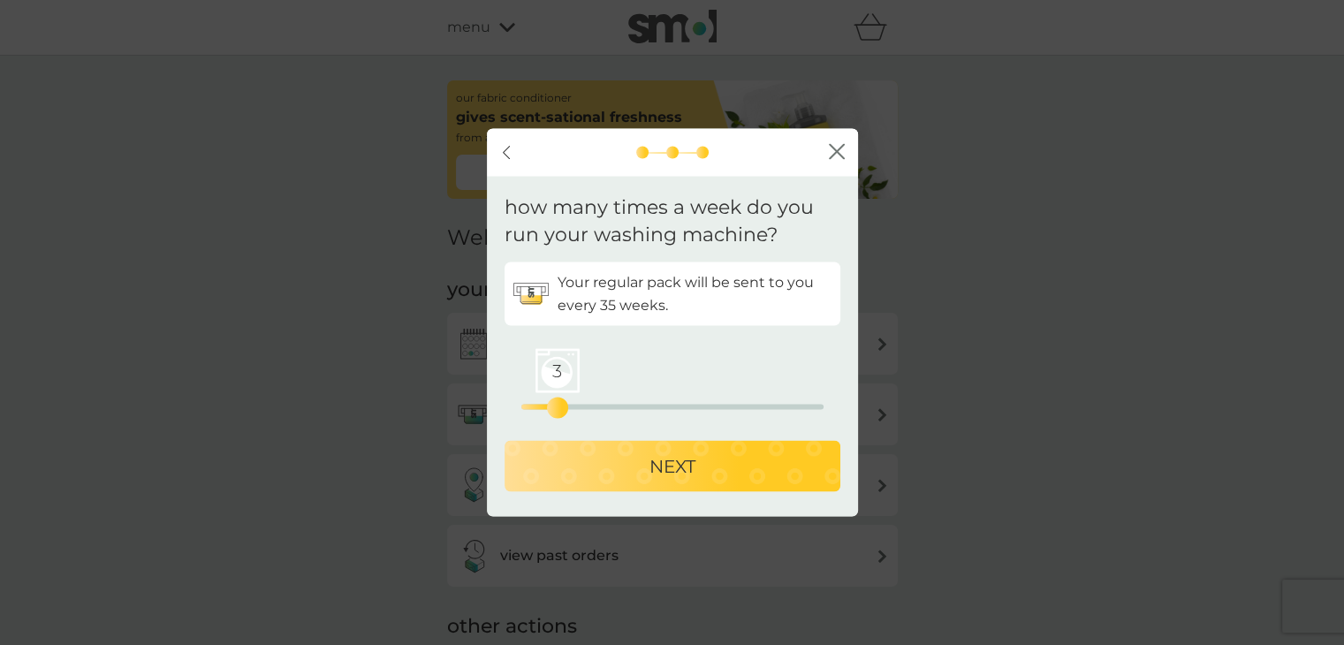
drag, startPoint x: 527, startPoint y: 407, endPoint x: 557, endPoint y: 412, distance: 30.4
click at [557, 411] on div "3" at bounding box center [557, 407] width 7 height 7
click at [621, 478] on div "NEXT" at bounding box center [672, 465] width 300 height 28
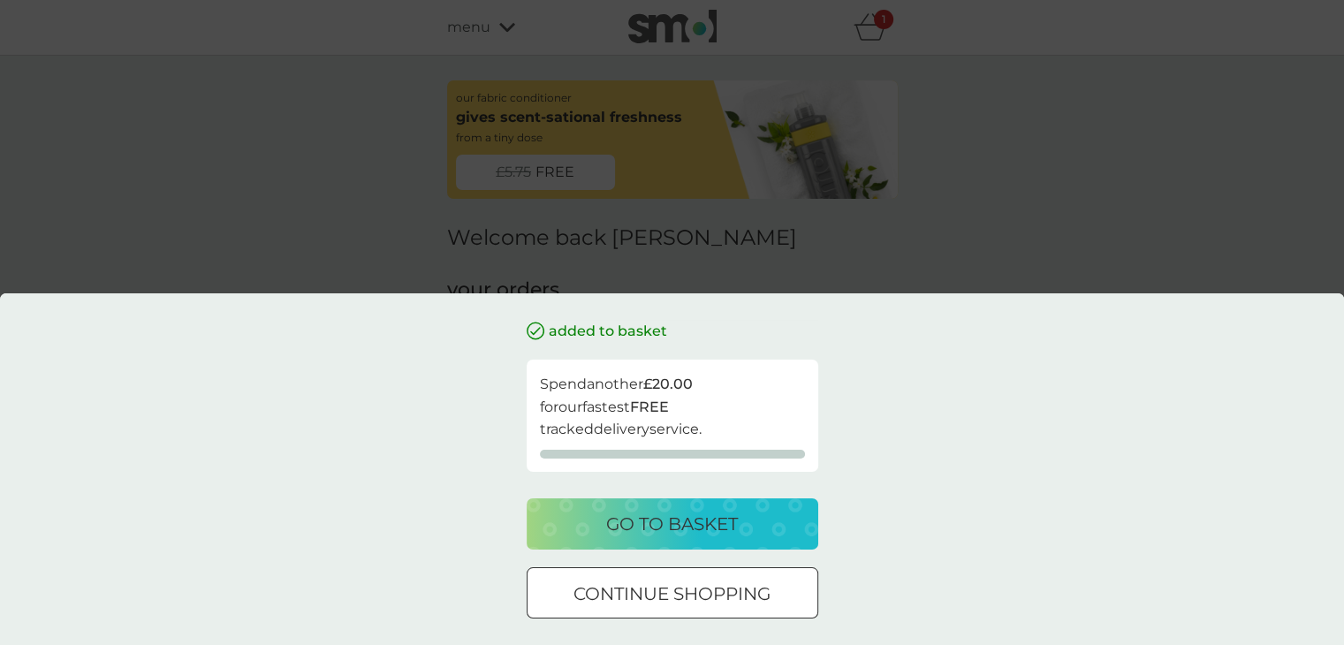
click at [665, 519] on p "go to basket" at bounding box center [672, 524] width 132 height 28
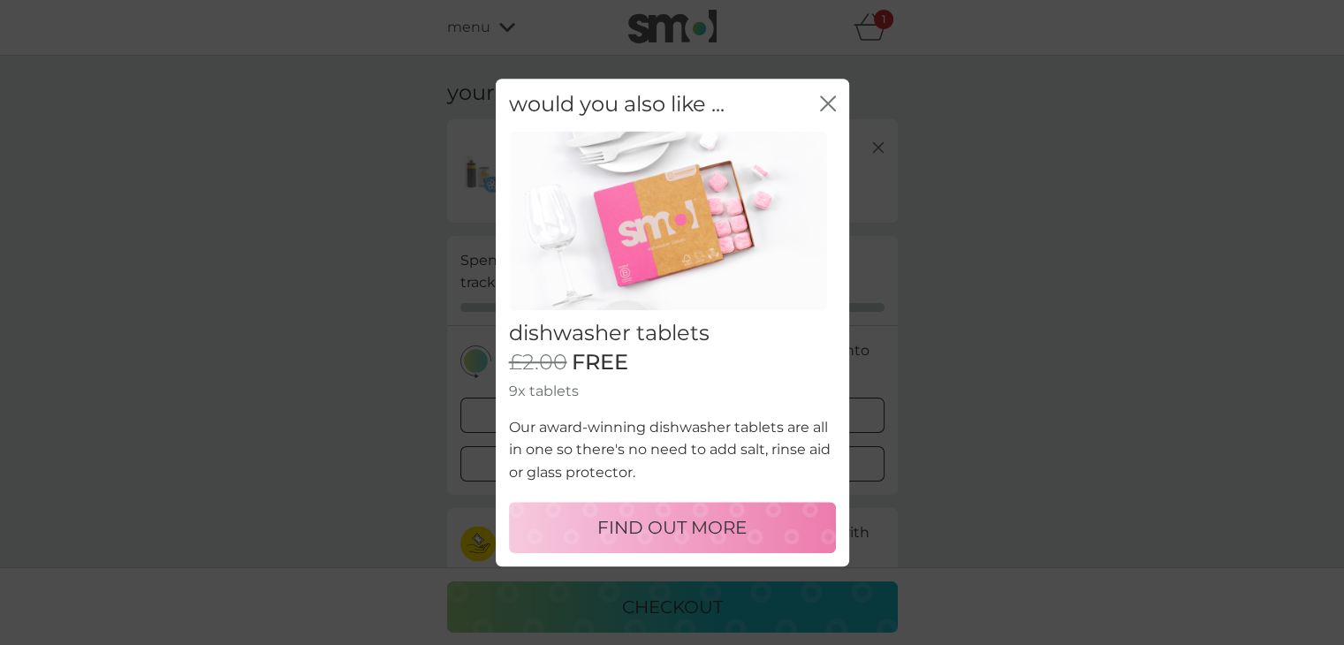
click at [833, 87] on div "would you also like ... close" at bounding box center [672, 105] width 353 height 52
click at [832, 100] on icon "close" at bounding box center [828, 103] width 16 height 16
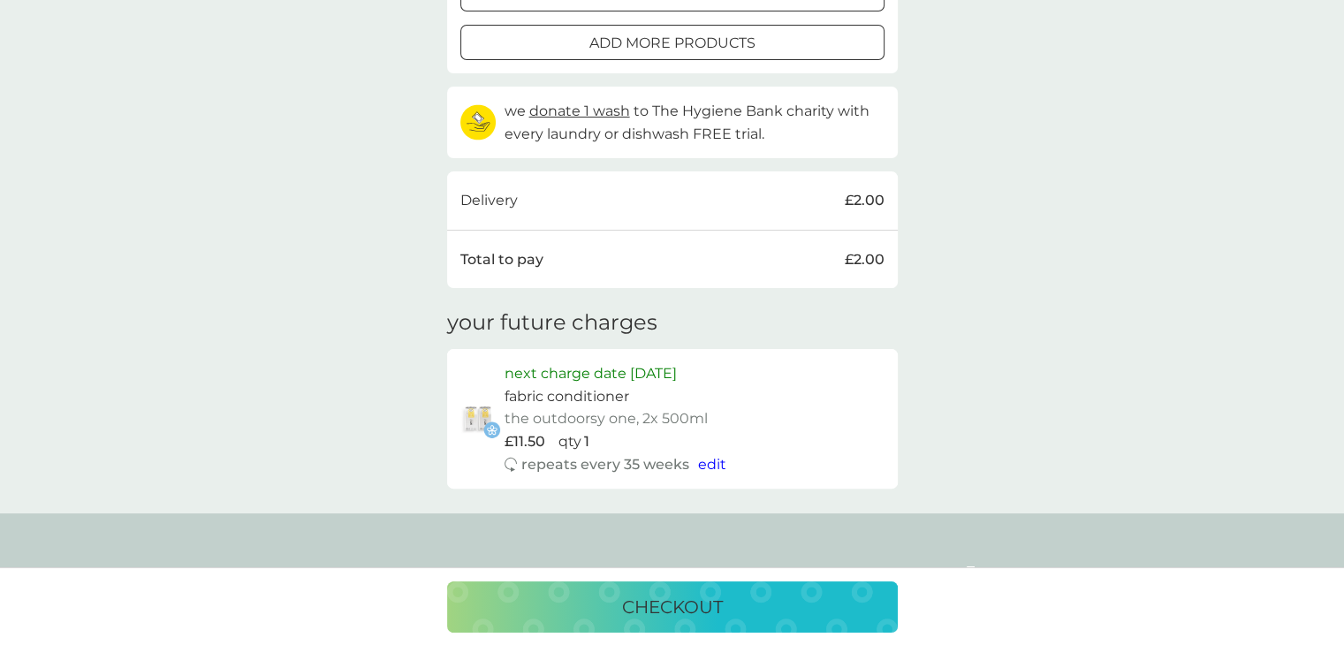
scroll to position [442, 0]
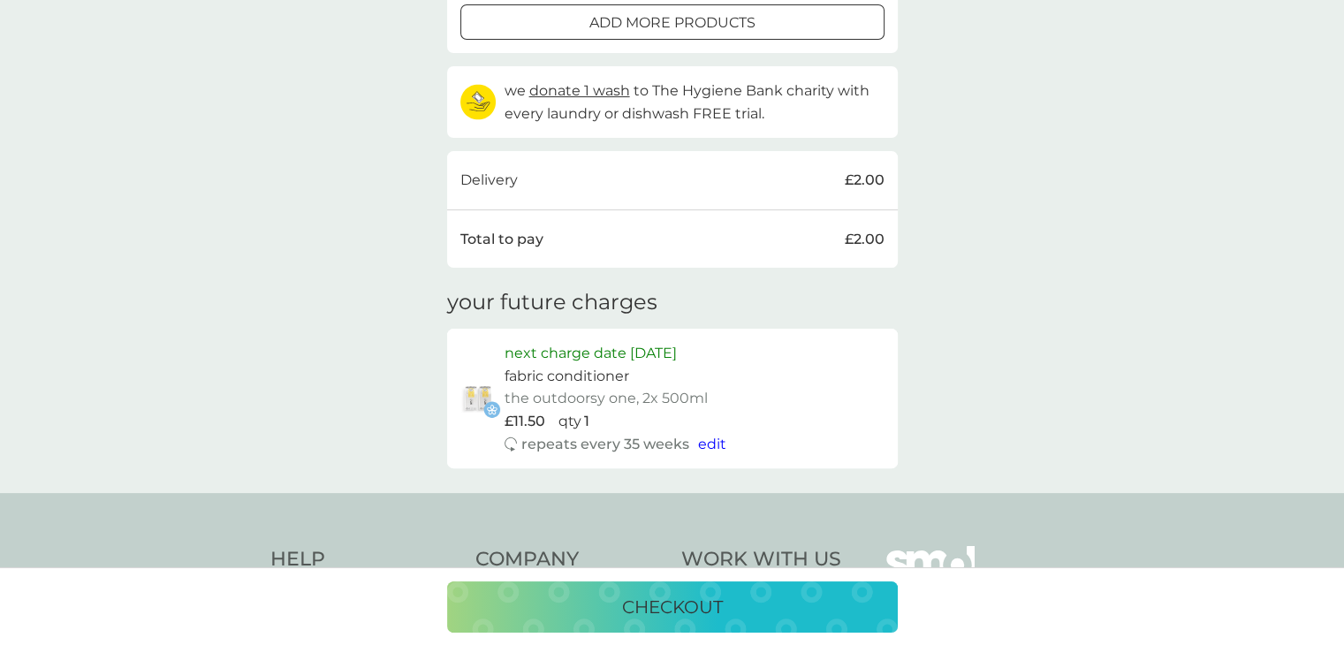
click at [790, 605] on div "checkout" at bounding box center [672, 607] width 415 height 28
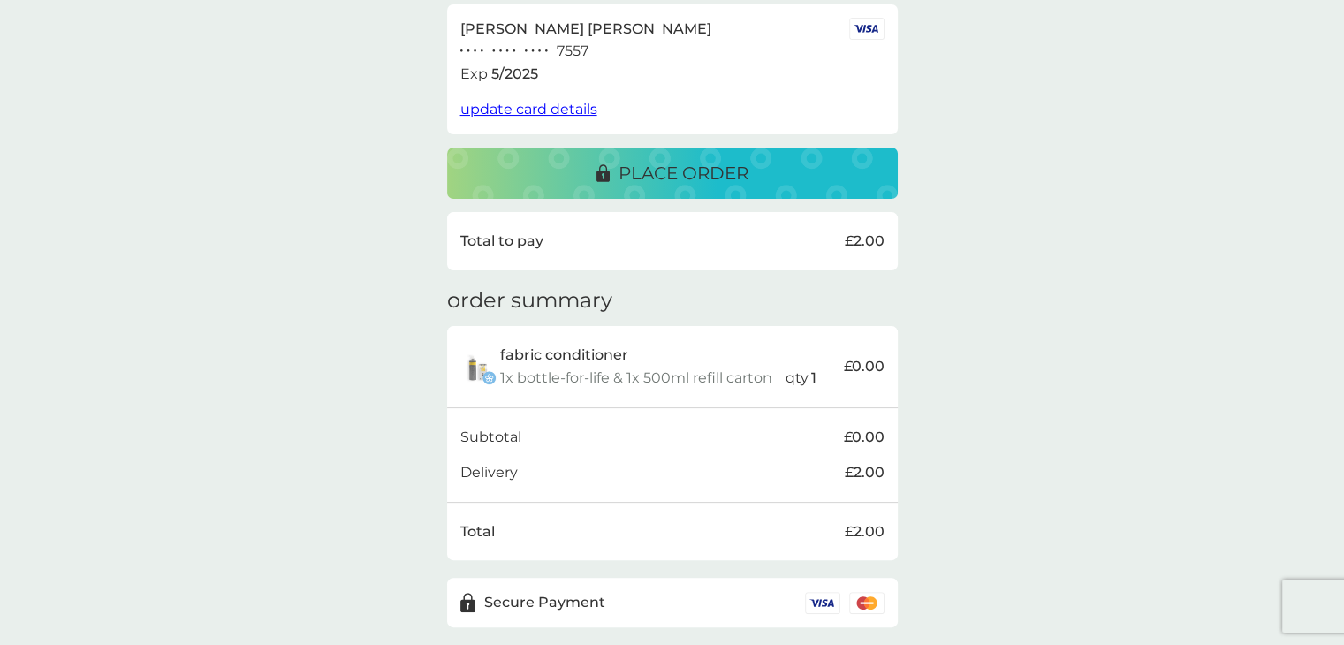
scroll to position [206, 0]
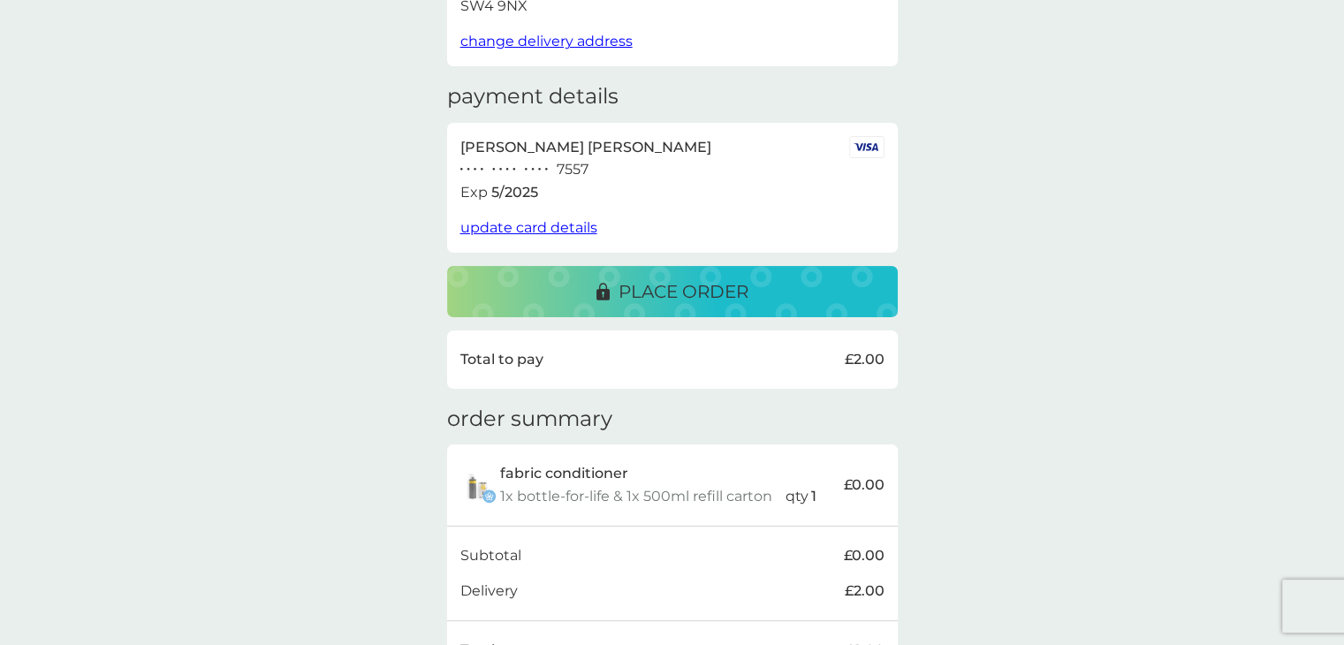
click at [697, 310] on button "place order" at bounding box center [672, 291] width 451 height 51
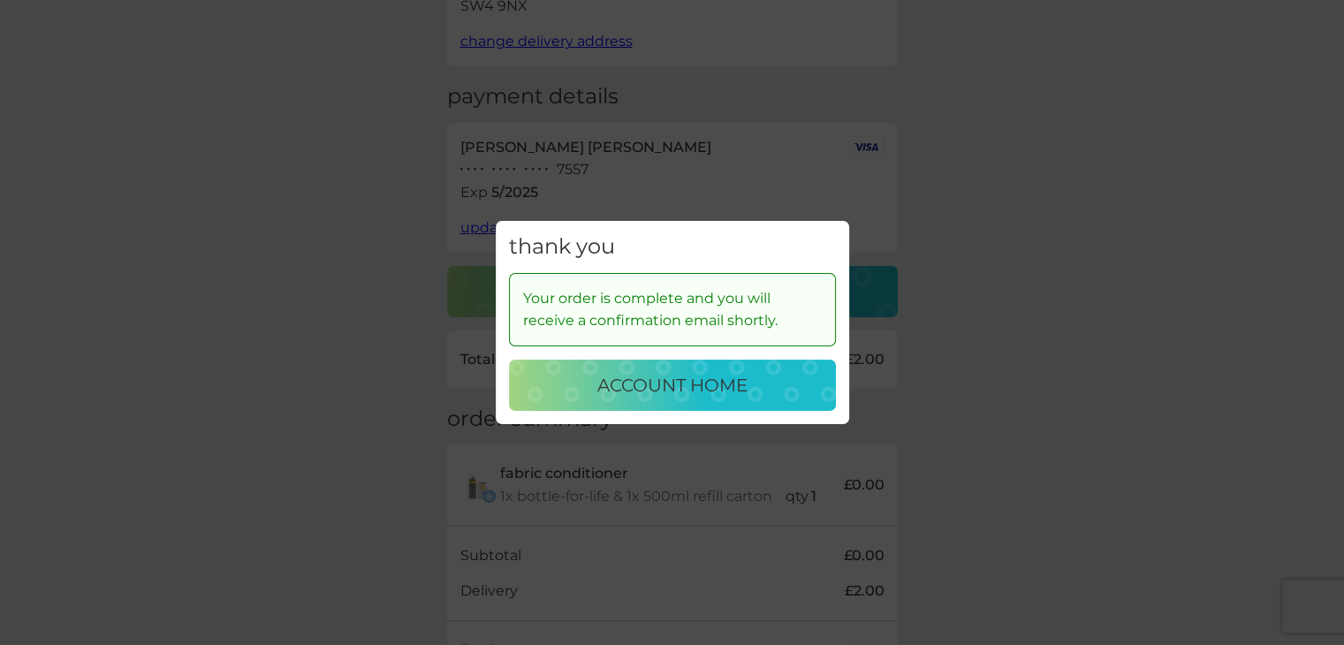
click at [689, 393] on p "account home" at bounding box center [672, 385] width 150 height 28
